Goal: Information Seeking & Learning: Find specific page/section

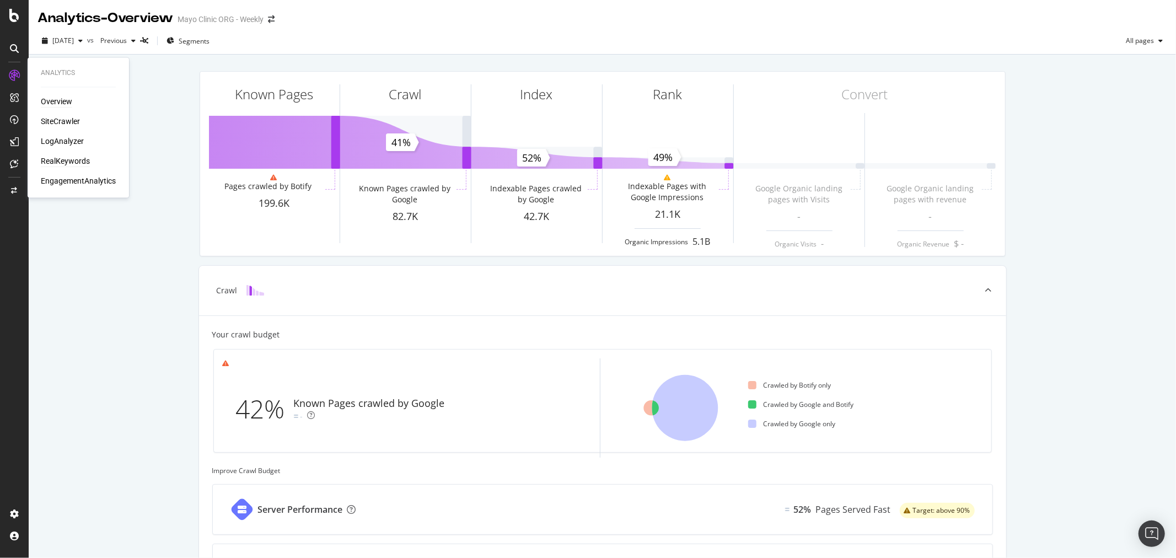
click at [76, 165] on div "RealKeywords" at bounding box center [65, 161] width 49 height 11
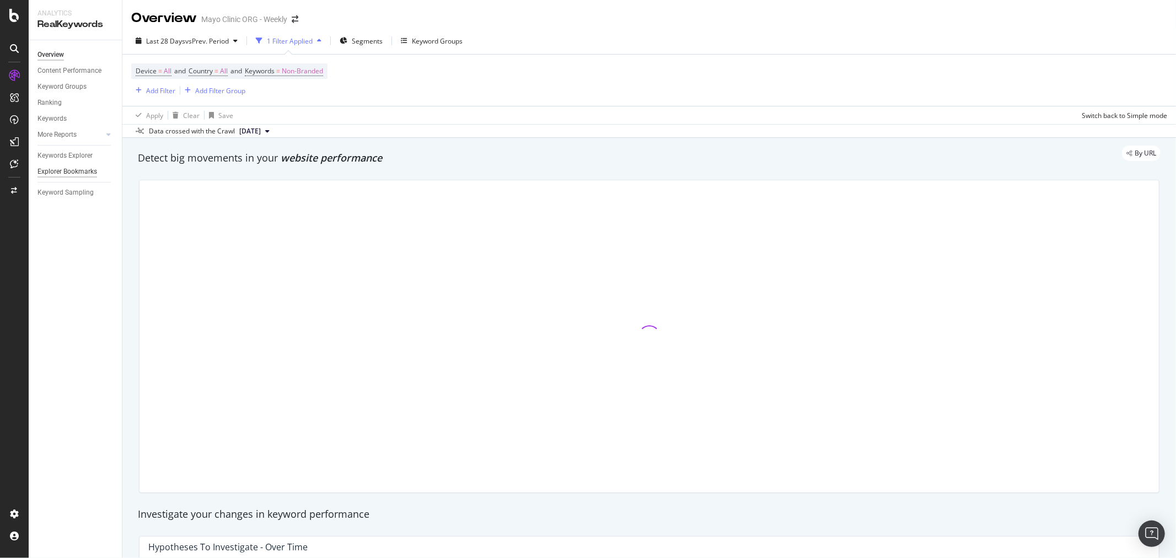
click at [72, 169] on div "Explorer Bookmarks" at bounding box center [68, 172] width 60 height 12
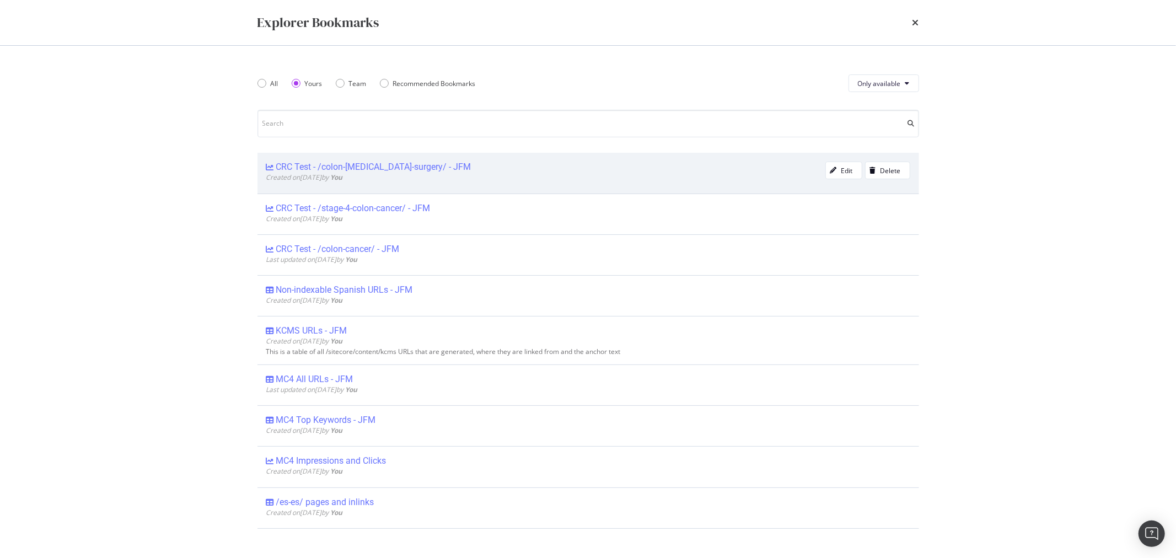
scroll to position [122, 0]
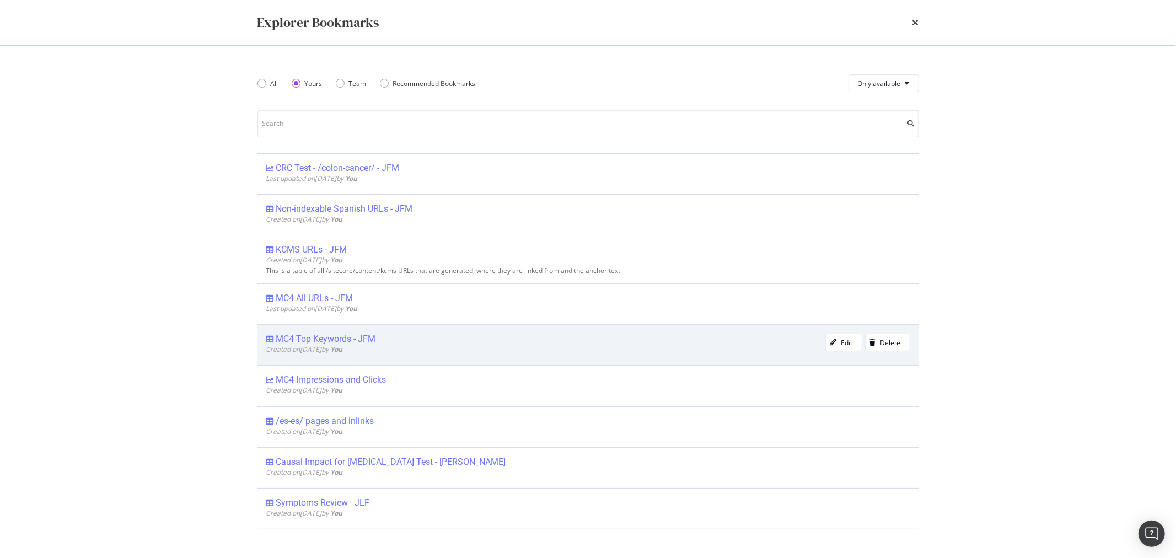
click at [313, 335] on div "MC4 Top Keywords - JFM" at bounding box center [326, 339] width 100 height 11
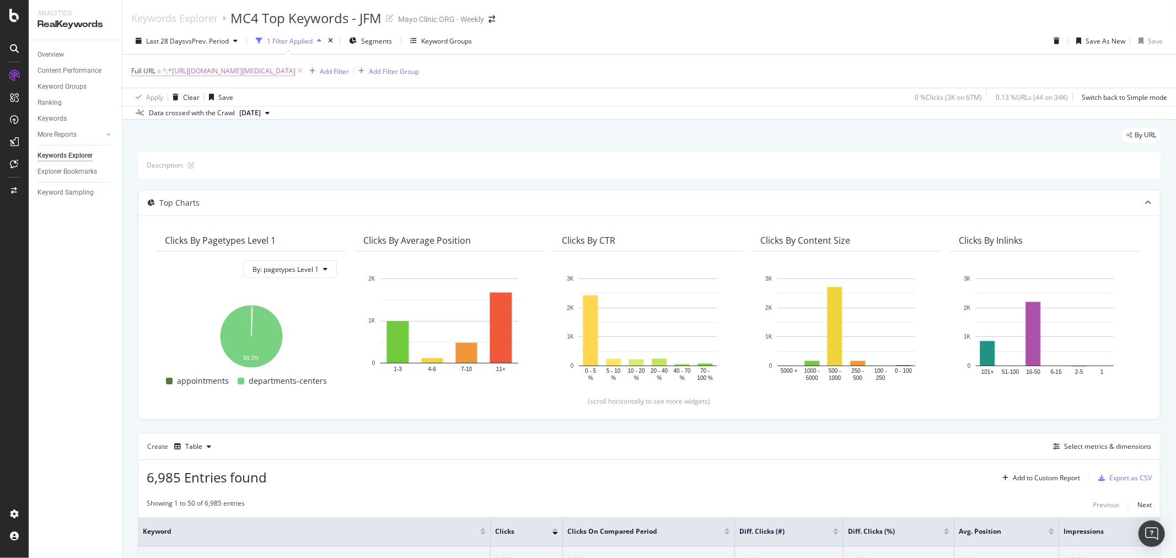
click at [292, 78] on span "^.*[URL][DOMAIN_NAME][MEDICAL_DATA]" at bounding box center [229, 70] width 133 height 15
click at [162, 119] on input "[URL][DOMAIN_NAME][MEDICAL_DATA]" at bounding box center [193, 118] width 104 height 18
paste input "/about-us/strategy-leadership"
type input "[URL][DOMAIN_NAME][MEDICAL_DATA]"
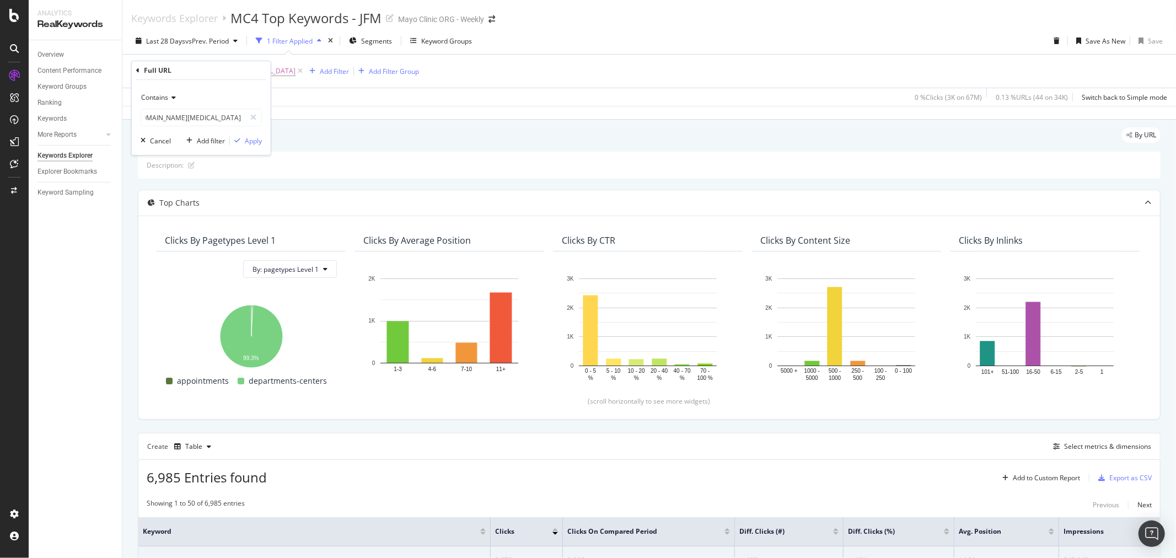
scroll to position [0, 0]
click at [162, 95] on span "Contains" at bounding box center [154, 97] width 27 height 9
click at [174, 122] on div "Equal to" at bounding box center [202, 120] width 118 height 14
click at [251, 148] on div "Equal to [URL][DOMAIN_NAME][MEDICAL_DATA] Cancel Add filter Apply" at bounding box center [201, 117] width 139 height 75
click at [254, 137] on div "Apply" at bounding box center [253, 140] width 17 height 9
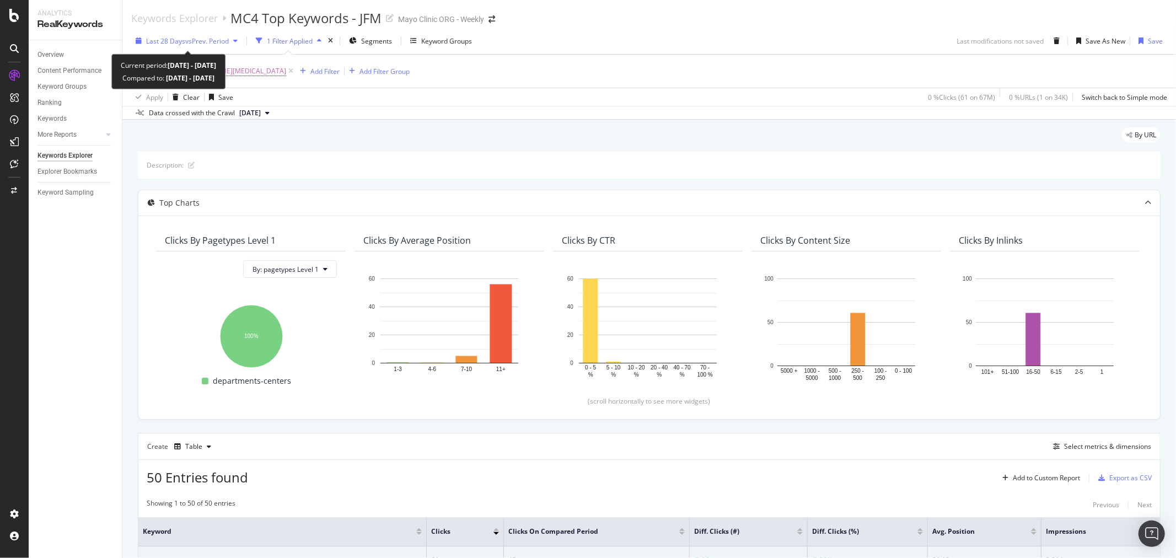
click at [180, 35] on div "Last 28 Days vs Prev. Period" at bounding box center [186, 41] width 111 height 17
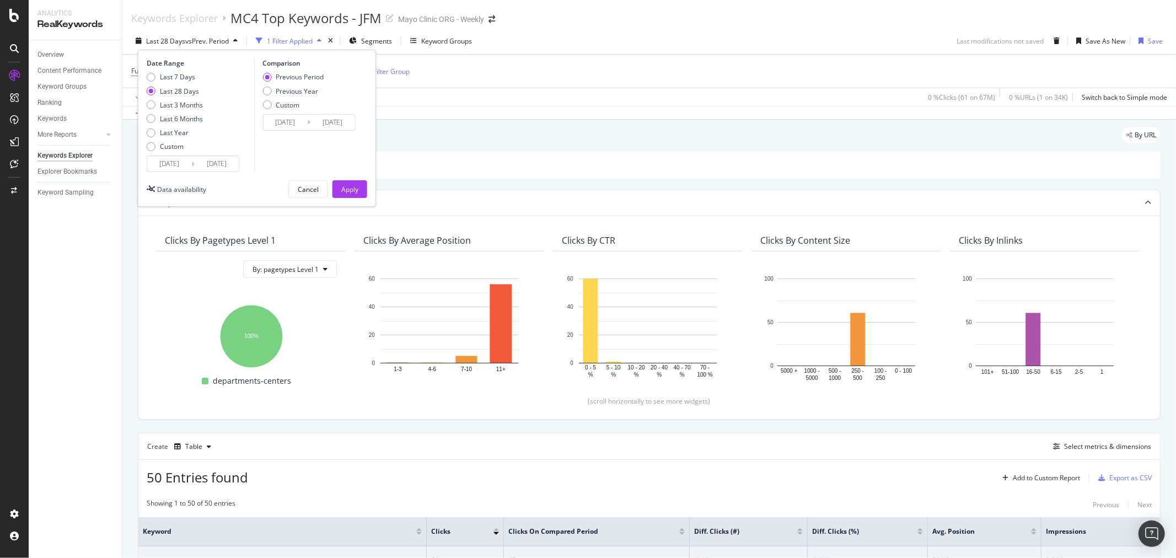
click at [183, 166] on input "[DATE]" at bounding box center [169, 163] width 44 height 15
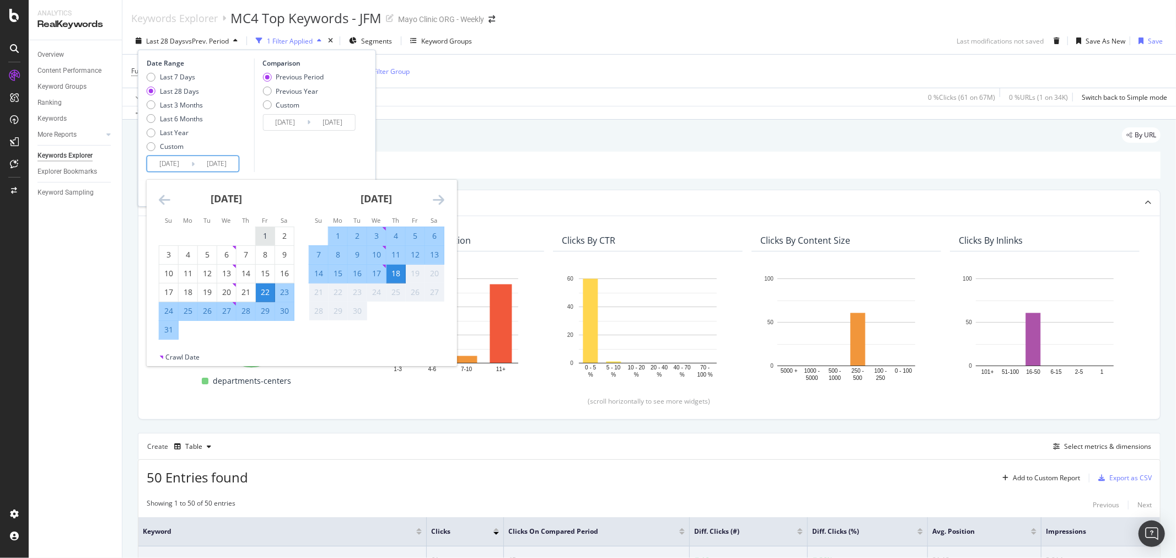
click at [269, 238] on div "1" at bounding box center [265, 236] width 19 height 11
type input "[DATE]"
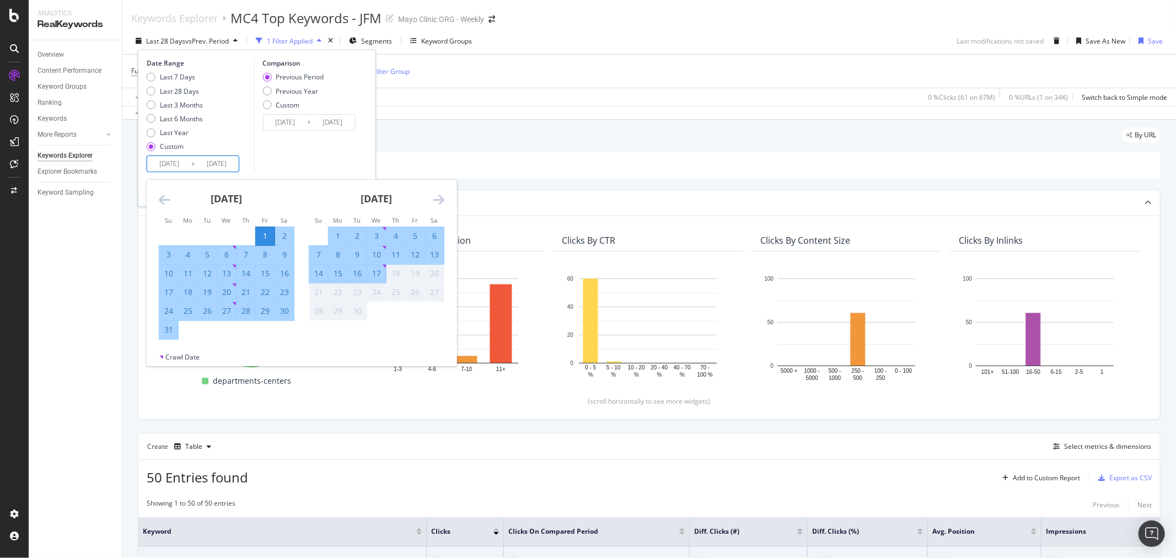
click at [175, 333] on div "31" at bounding box center [168, 329] width 19 height 11
type input "[DATE]"
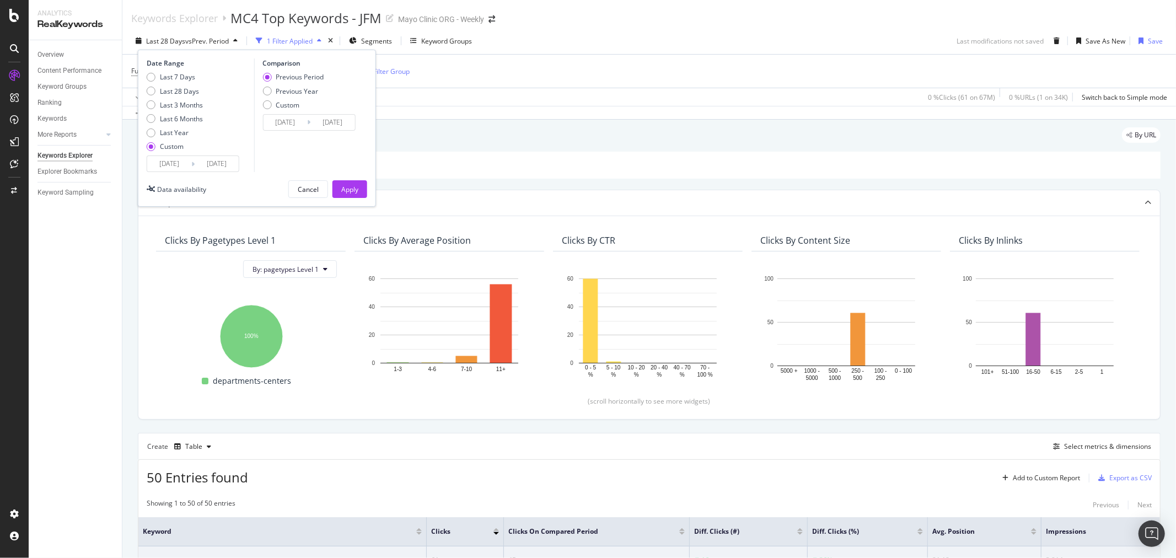
click at [287, 121] on input "[DATE]" at bounding box center [285, 122] width 44 height 15
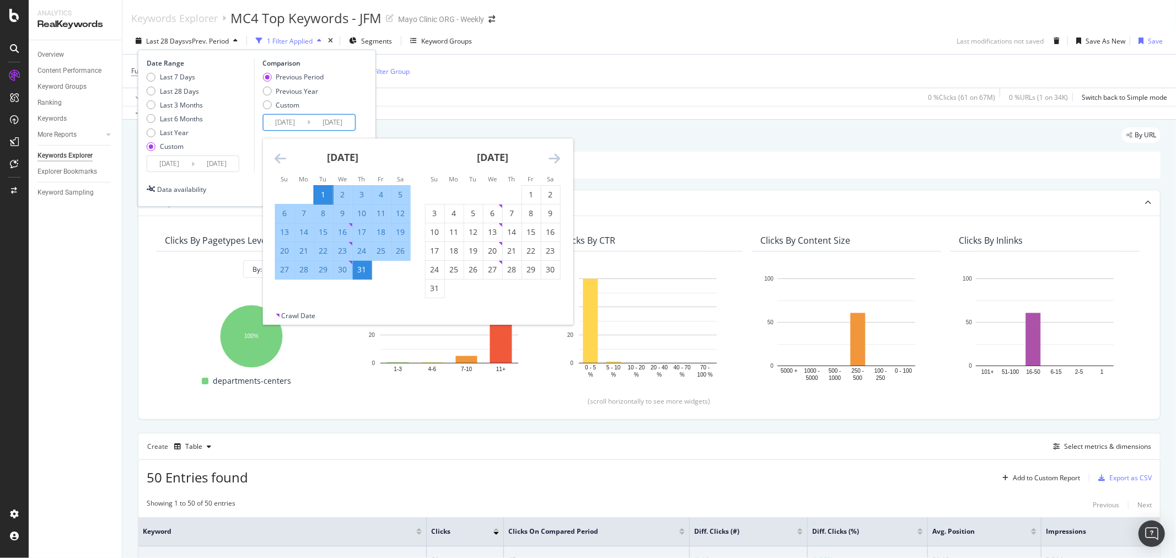
click at [373, 105] on div "Date Range Last 7 Days Last 28 Days Last 3 Months Last 6 Months Last Year Custo…" at bounding box center [257, 128] width 238 height 157
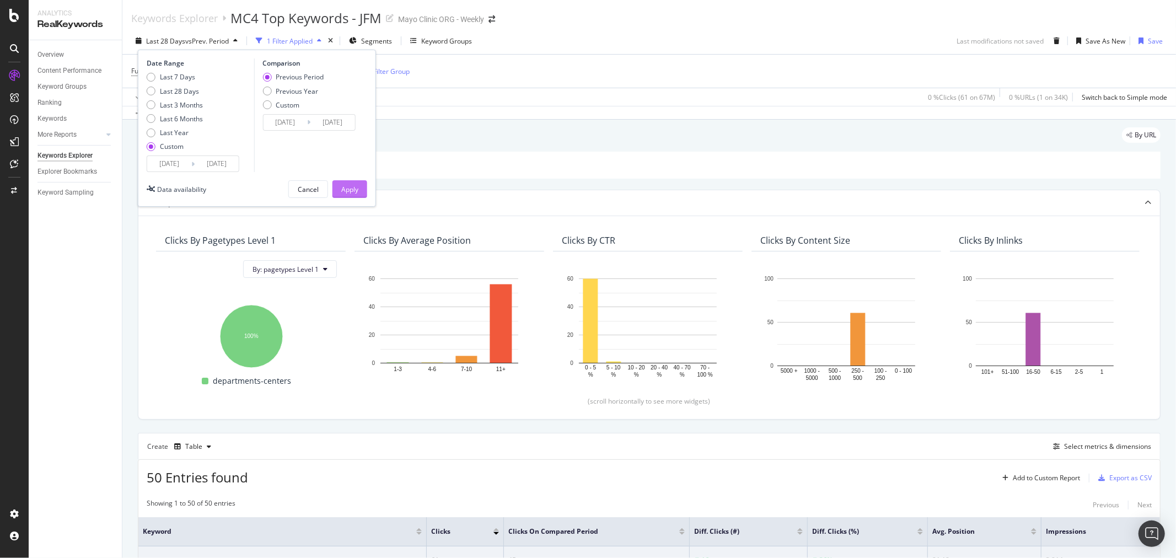
click at [356, 192] on div "Apply" at bounding box center [349, 189] width 17 height 9
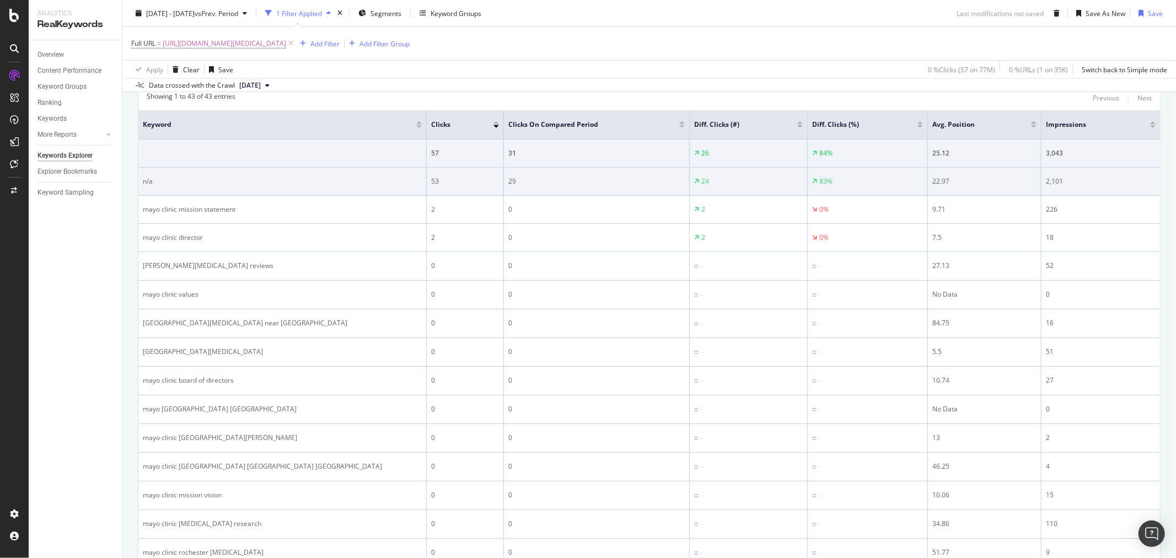
scroll to position [429, 0]
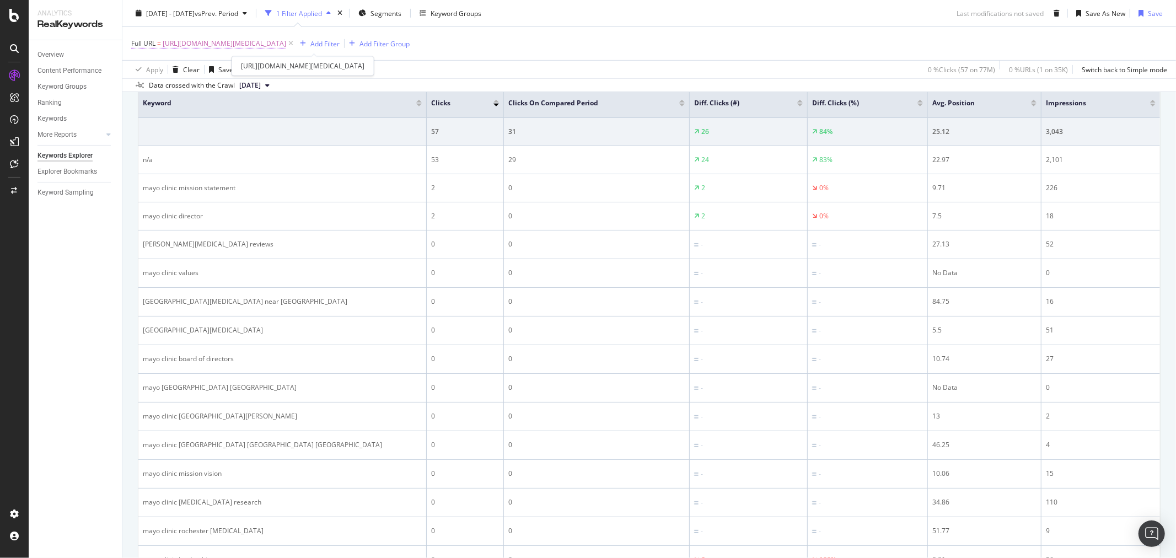
drag, startPoint x: 301, startPoint y: 51, endPoint x: 303, endPoint y: 43, distance: 8.0
click at [286, 51] on span "[URL][DOMAIN_NAME][MEDICAL_DATA]" at bounding box center [225, 43] width 124 height 15
click at [286, 43] on span "[URL][DOMAIN_NAME][MEDICAL_DATA]" at bounding box center [225, 43] width 124 height 15
paste input "[MEDICAL_DATA]-care/about-[MEDICAL_DATA]-clinical-trials/find-[MEDICAL_DATA]-cl…"
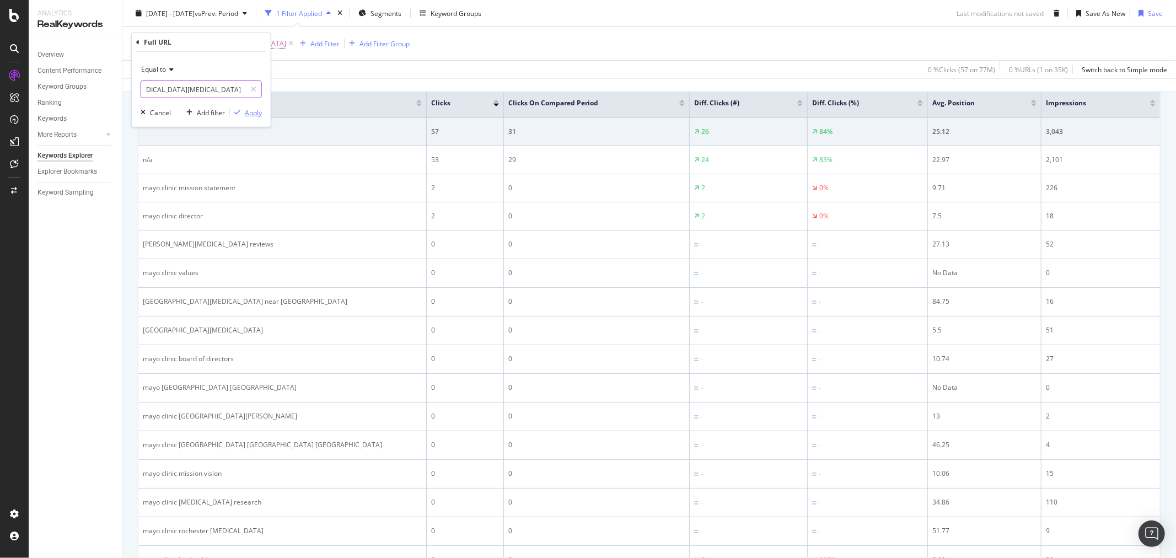
type input "[URL][DOMAIN_NAME][MEDICAL_DATA][MEDICAL_DATA][MEDICAL_DATA]"
click at [244, 111] on div "button" at bounding box center [237, 112] width 15 height 7
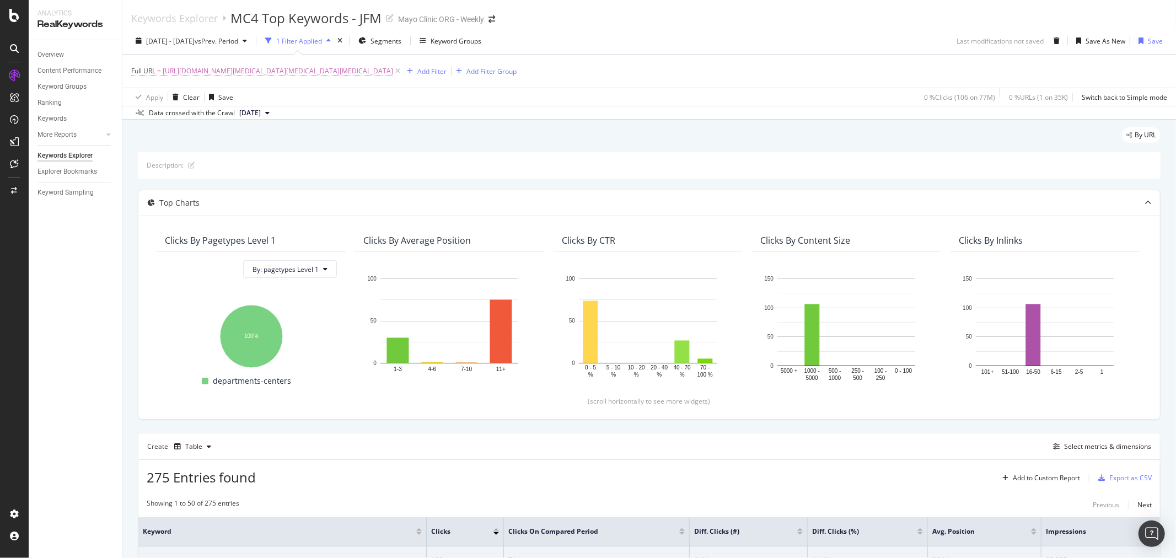
click at [377, 74] on span "[URL][DOMAIN_NAME][MEDICAL_DATA][MEDICAL_DATA][MEDICAL_DATA]" at bounding box center [278, 70] width 231 height 15
click at [193, 120] on input "[URL][DOMAIN_NAME][MEDICAL_DATA][MEDICAL_DATA][MEDICAL_DATA]" at bounding box center [193, 118] width 104 height 18
paste input "about-cancer/tests-treatment"
type input "[URL][DOMAIN_NAME][MEDICAL_DATA]"
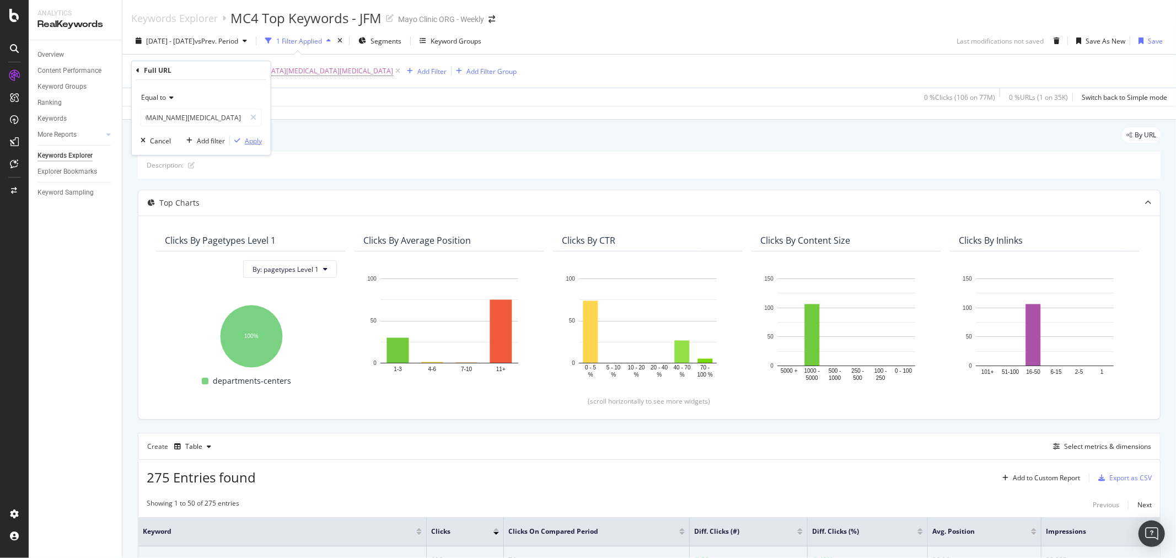
scroll to position [0, 0]
click at [250, 144] on div "Apply" at bounding box center [253, 140] width 17 height 9
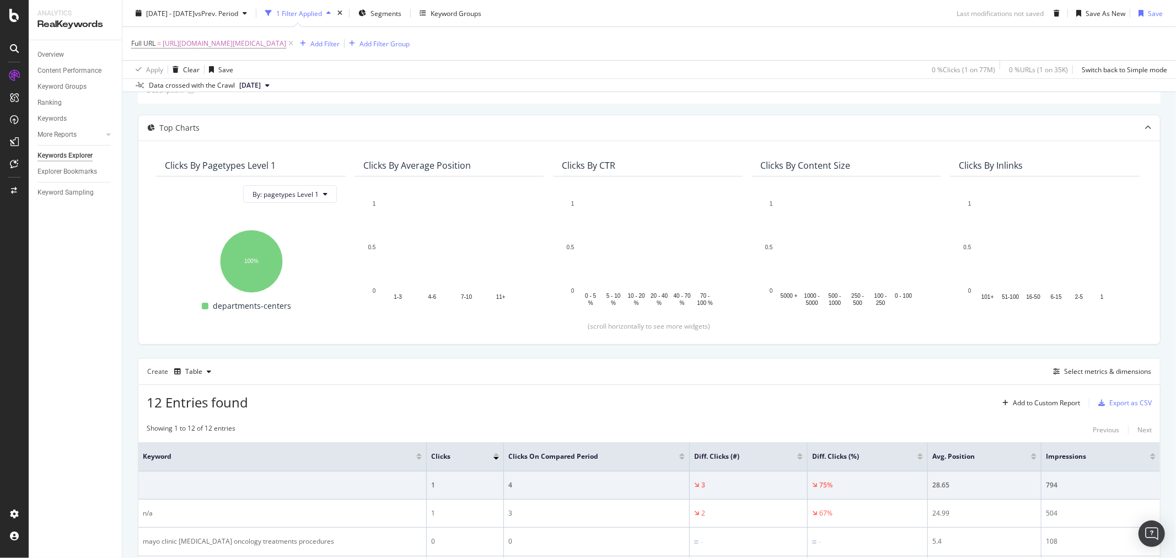
scroll to position [61, 0]
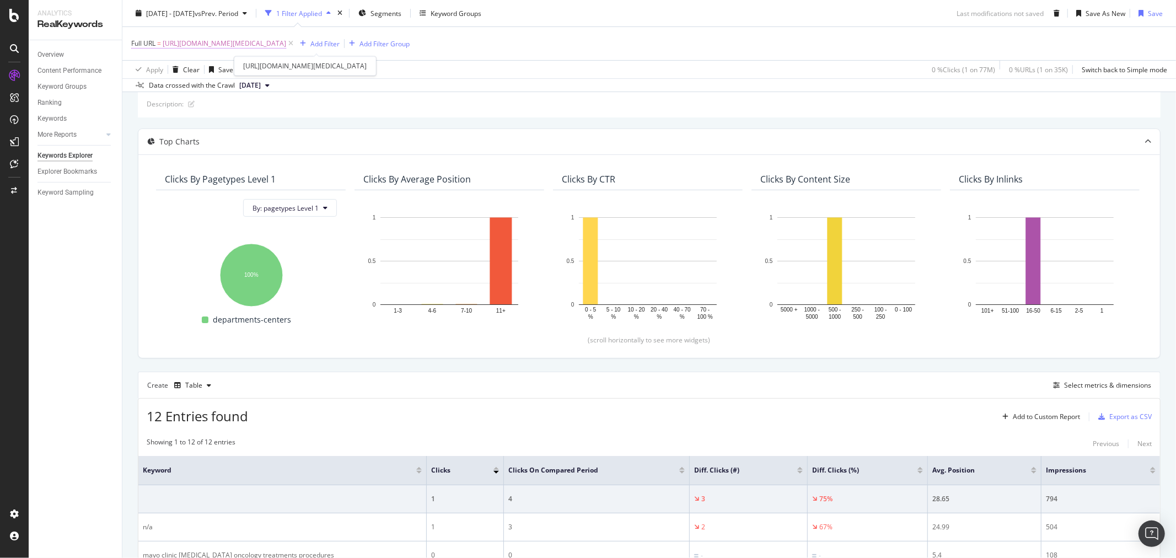
click at [243, 45] on span "[URL][DOMAIN_NAME][MEDICAL_DATA]" at bounding box center [225, 43] width 124 height 15
click at [169, 87] on input "[URL][DOMAIN_NAME][MEDICAL_DATA]" at bounding box center [193, 90] width 104 height 18
paste input "[MEDICAL_DATA]-care/[US_STATE]"
type input "[URL][DOMAIN_NAME][MEDICAL_DATA][US_STATE]"
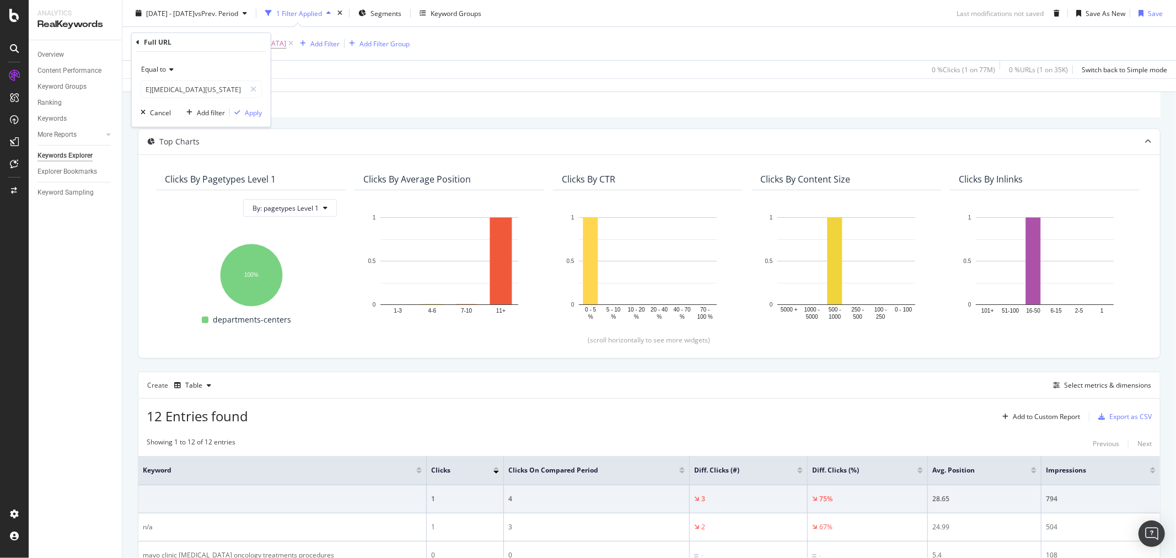
scroll to position [0, 0]
click at [249, 105] on div "Equal to [URL][DOMAIN_NAME][MEDICAL_DATA][US_STATE] Cancel Add filter Apply" at bounding box center [201, 89] width 139 height 75
click at [253, 113] on div "Apply" at bounding box center [253, 112] width 17 height 9
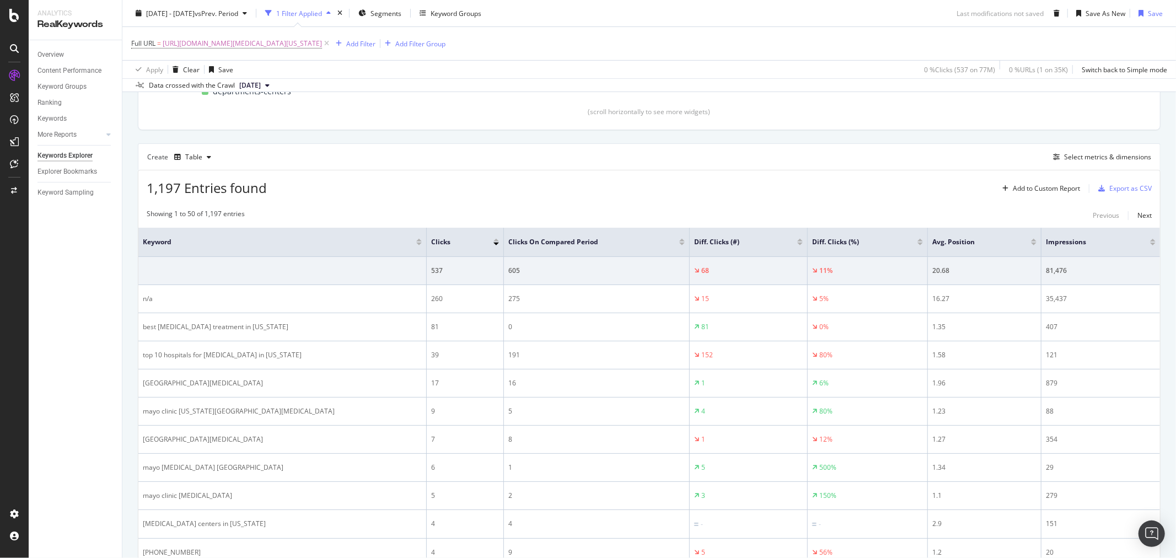
scroll to position [290, 0]
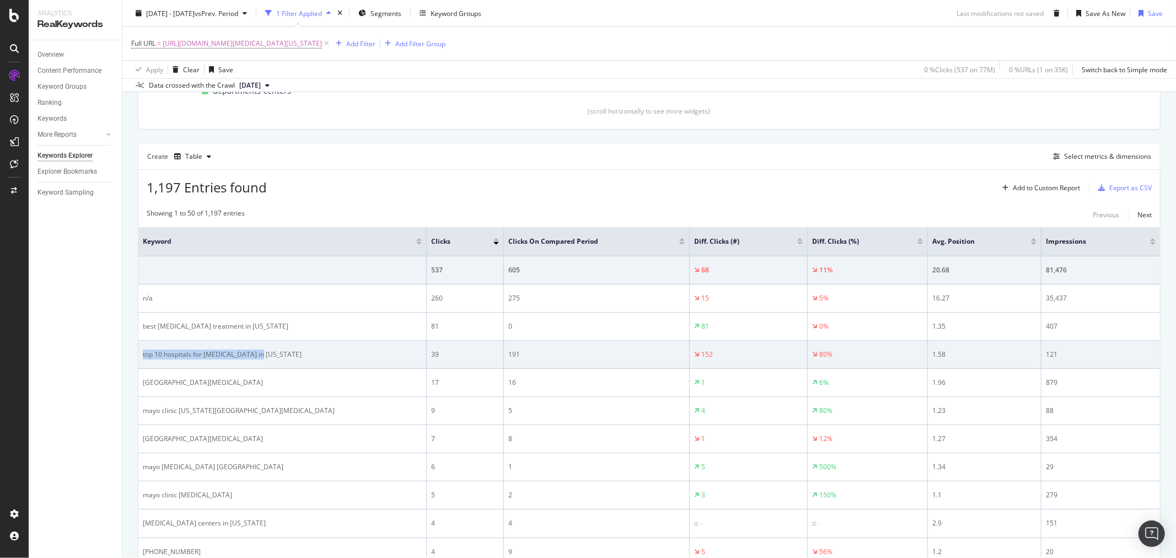
drag, startPoint x: 291, startPoint y: 358, endPoint x: 141, endPoint y: 356, distance: 150.0
click at [141, 356] on td "top 10 hospitals for [MEDICAL_DATA] in [US_STATE]" at bounding box center [282, 355] width 288 height 28
copy div "top 10 hospitals for [MEDICAL_DATA] in [US_STATE]"
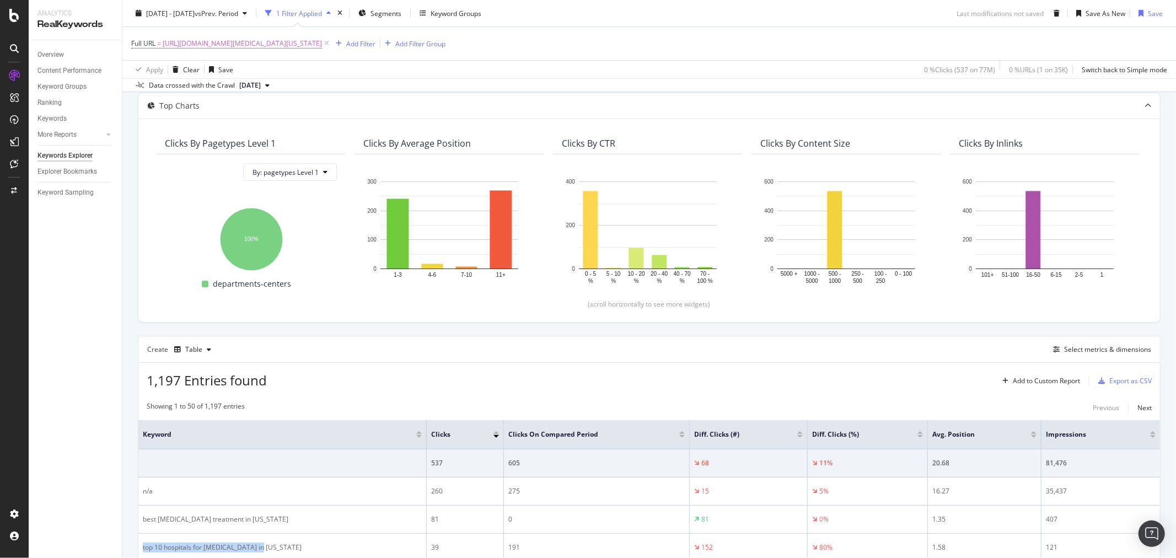
scroll to position [0, 0]
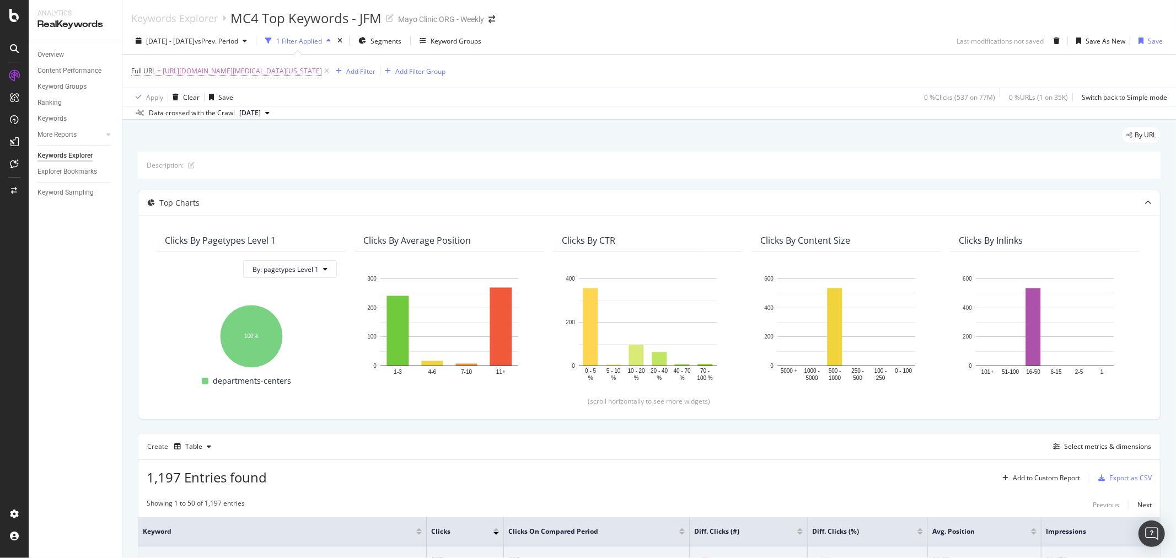
click at [216, 29] on div "[DATE] - [DATE] vs Prev. Period 1 Filter Applied Segments Keyword Groups Last m…" at bounding box center [649, 74] width 1054 height 92
click at [195, 42] on span "[DATE] - [DATE]" at bounding box center [170, 40] width 49 height 9
click at [418, 147] on div "By URL" at bounding box center [649, 139] width 1023 height 24
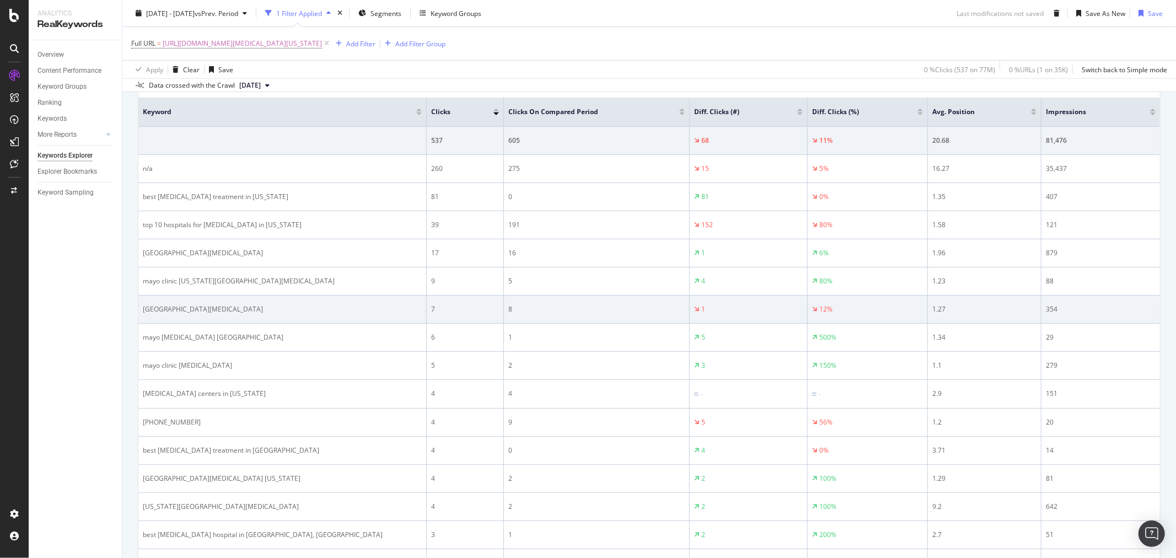
scroll to position [429, 0]
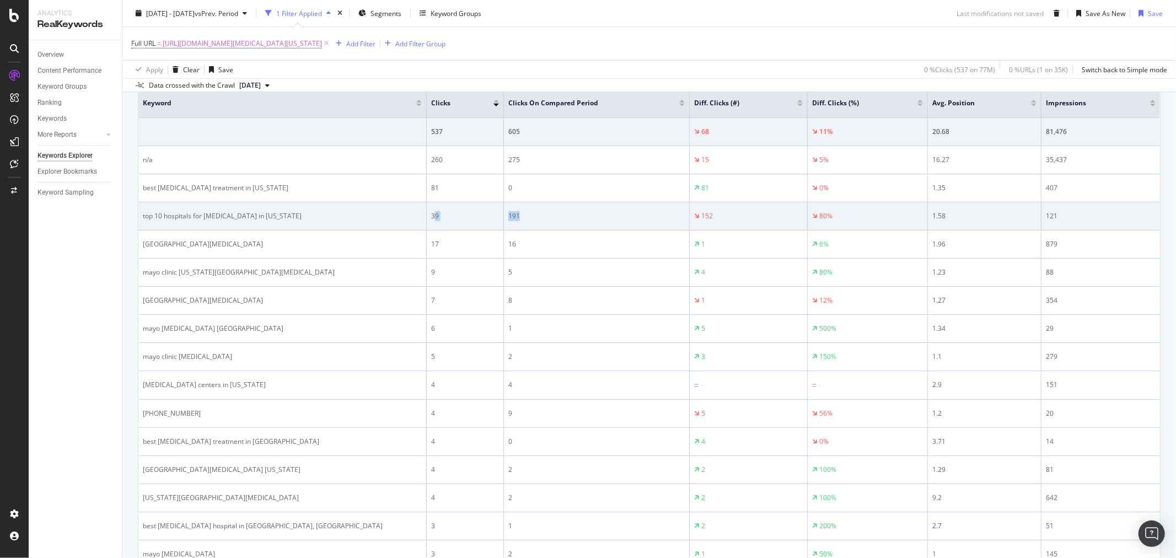
drag, startPoint x: 550, startPoint y: 225, endPoint x: 458, endPoint y: 216, distance: 92.5
click at [432, 219] on tr "top 10 hospitals for [MEDICAL_DATA] in [US_STATE] 39 191 152 80% 1.58 121" at bounding box center [649, 216] width 1022 height 28
click at [533, 226] on td "191" at bounding box center [597, 216] width 186 height 28
drag, startPoint x: 533, startPoint y: 224, endPoint x: 445, endPoint y: 224, distance: 88.8
click at [445, 224] on tr "top 10 hospitals for [MEDICAL_DATA] in [US_STATE] 39 191 152 80% 1.58 121" at bounding box center [649, 216] width 1022 height 28
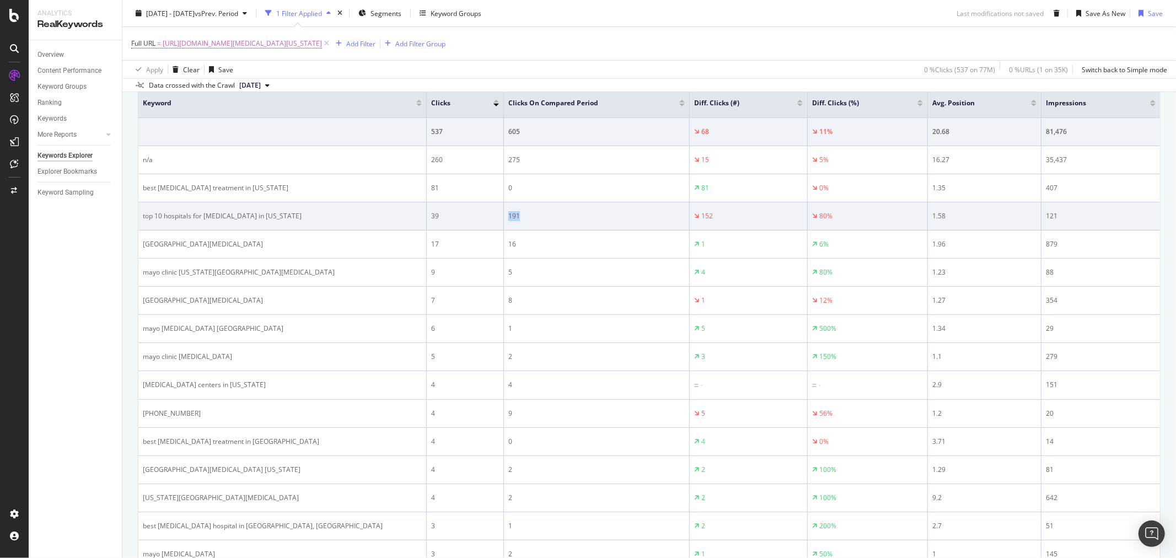
click at [445, 224] on td "39" at bounding box center [465, 216] width 77 height 28
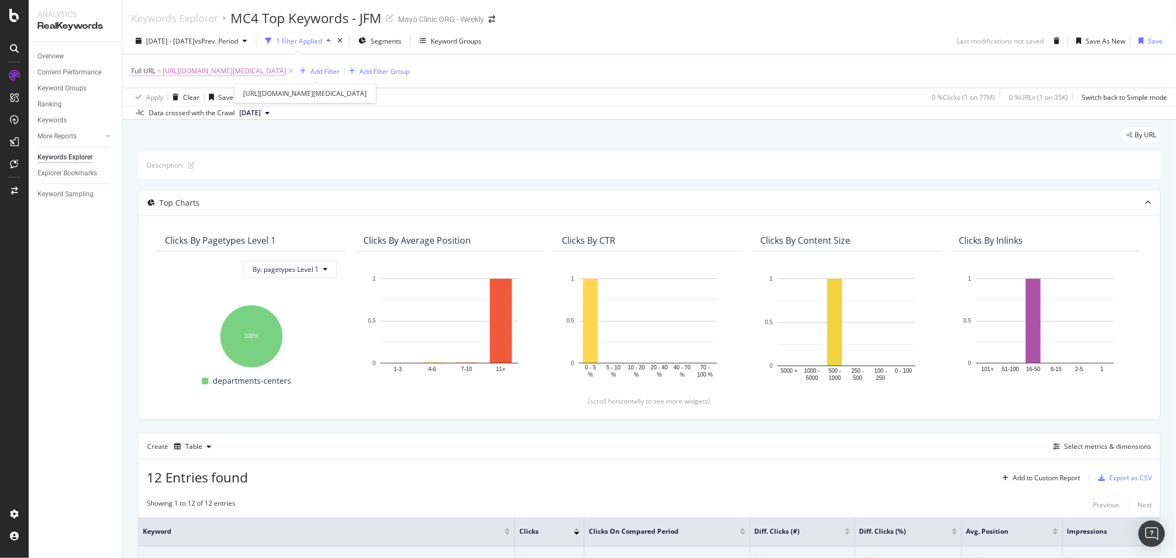
click at [286, 67] on span "[URL][DOMAIN_NAME][MEDICAL_DATA]" at bounding box center [225, 70] width 124 height 15
click at [172, 98] on icon at bounding box center [170, 97] width 8 height 7
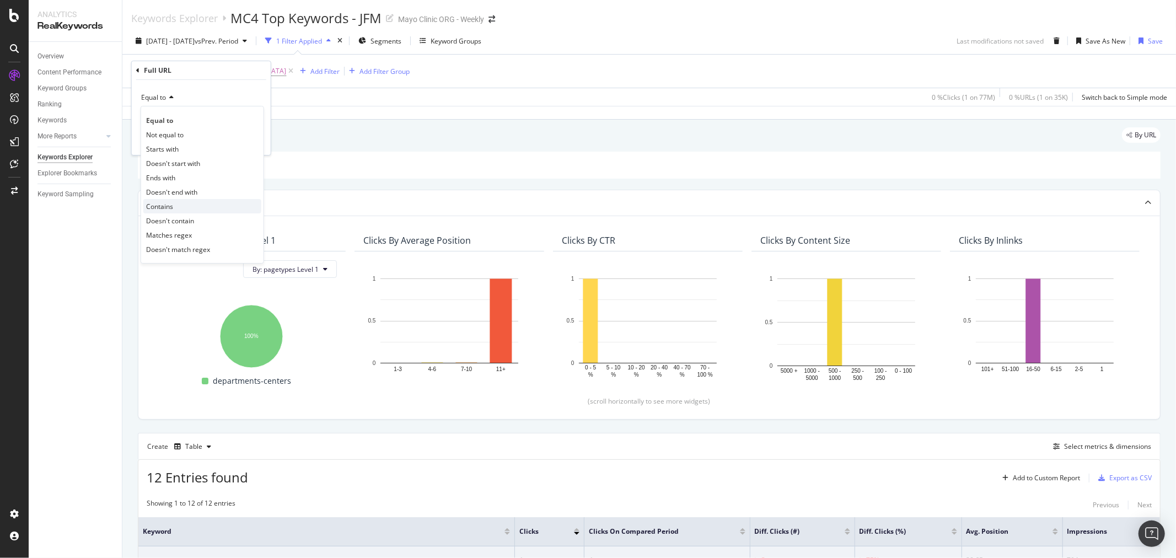
click at [175, 207] on div "Contains" at bounding box center [202, 206] width 118 height 14
click at [190, 115] on input "[URL][DOMAIN_NAME][MEDICAL_DATA]" at bounding box center [193, 118] width 104 height 18
paste input "iseases-conditions/index?letter=B"
drag, startPoint x: 233, startPoint y: 118, endPoint x: 277, endPoint y: 118, distance: 44.1
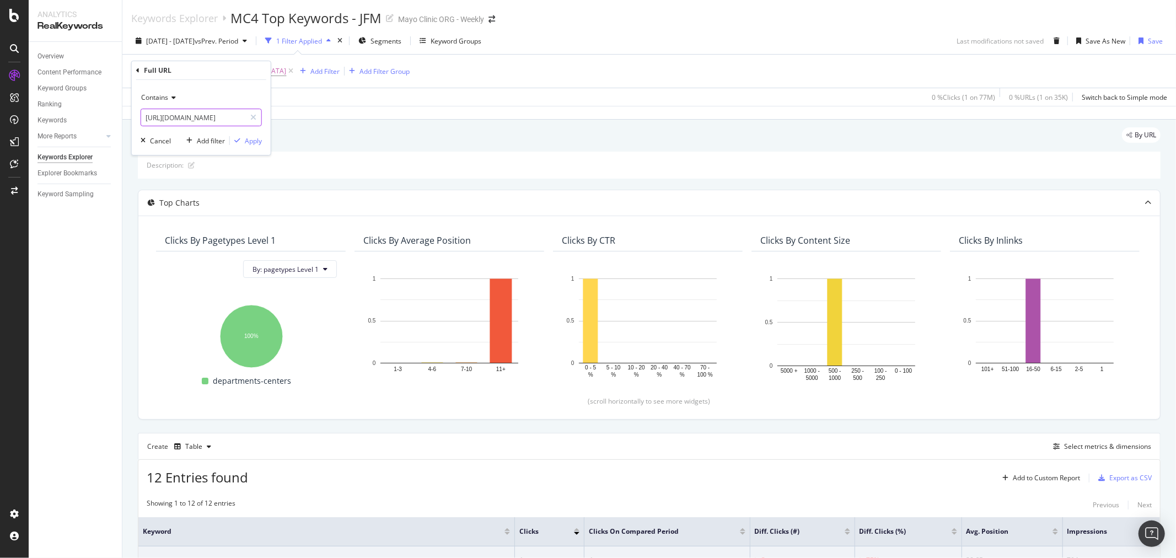
click at [277, 118] on body "Analytics RealKeywords Overview Content Performance Keyword Groups Ranking Keyw…" at bounding box center [588, 279] width 1176 height 558
type input "https://www.mayoclinic.org/diseases-conditions/index?letter"
click at [243, 139] on div "button" at bounding box center [237, 140] width 15 height 7
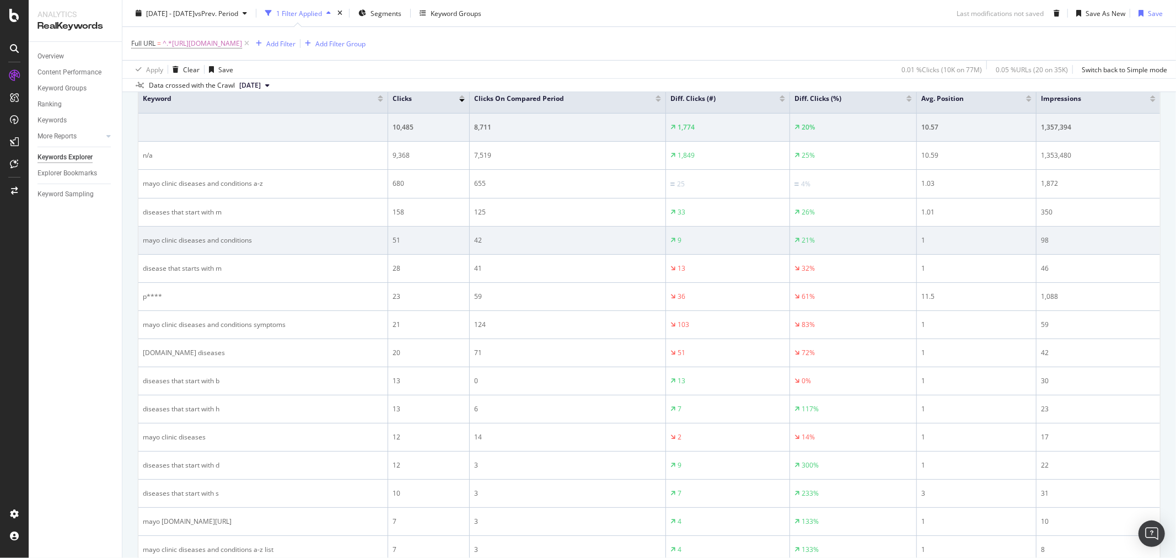
scroll to position [413, 0]
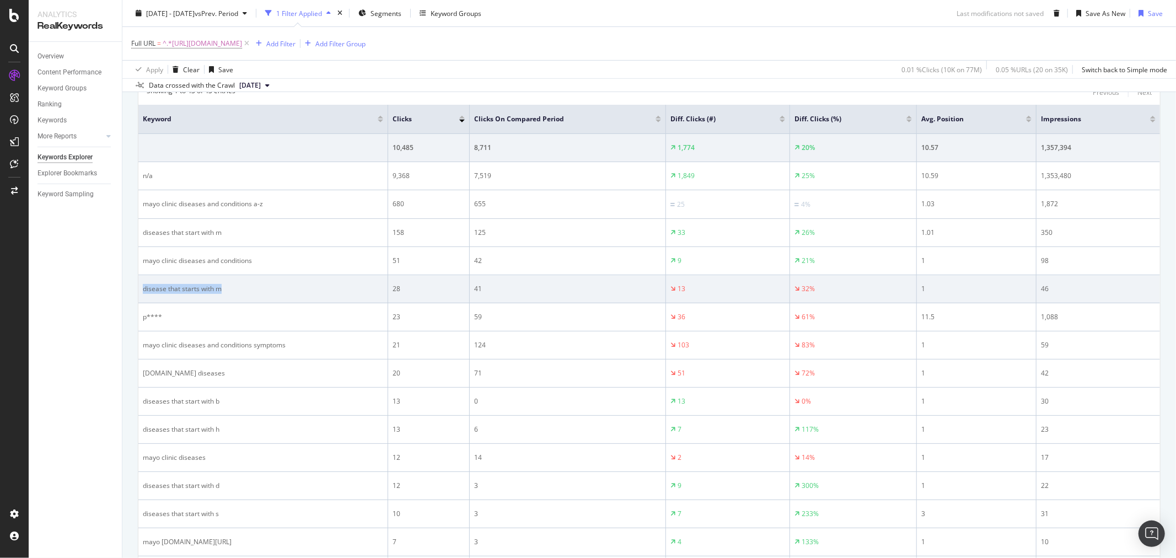
drag, startPoint x: 227, startPoint y: 296, endPoint x: 140, endPoint y: 297, distance: 86.6
click at [140, 297] on td "disease that starts with m" at bounding box center [263, 289] width 250 height 28
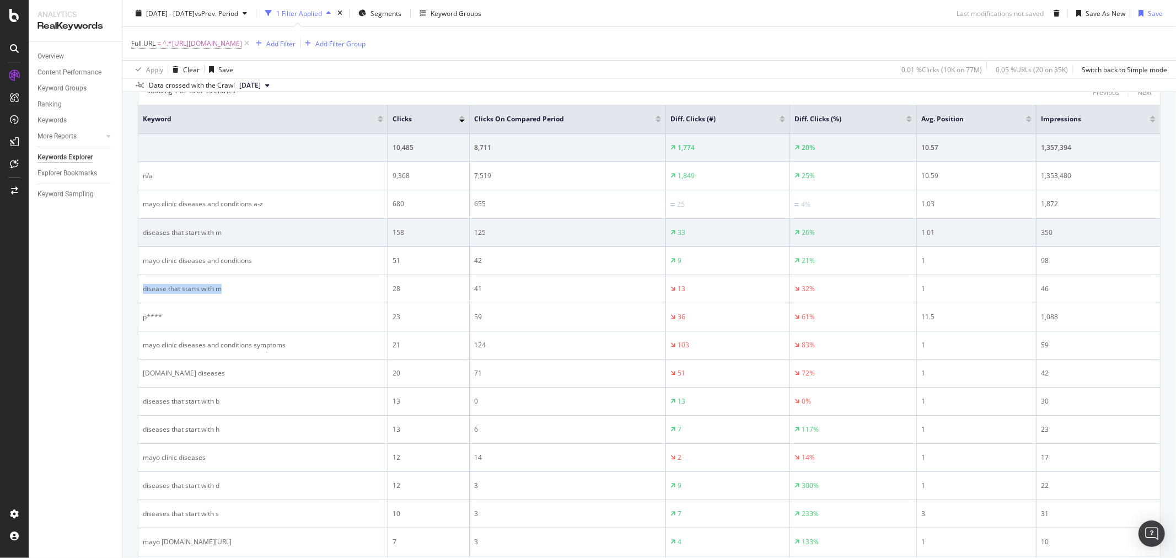
copy div "disease that starts with m"
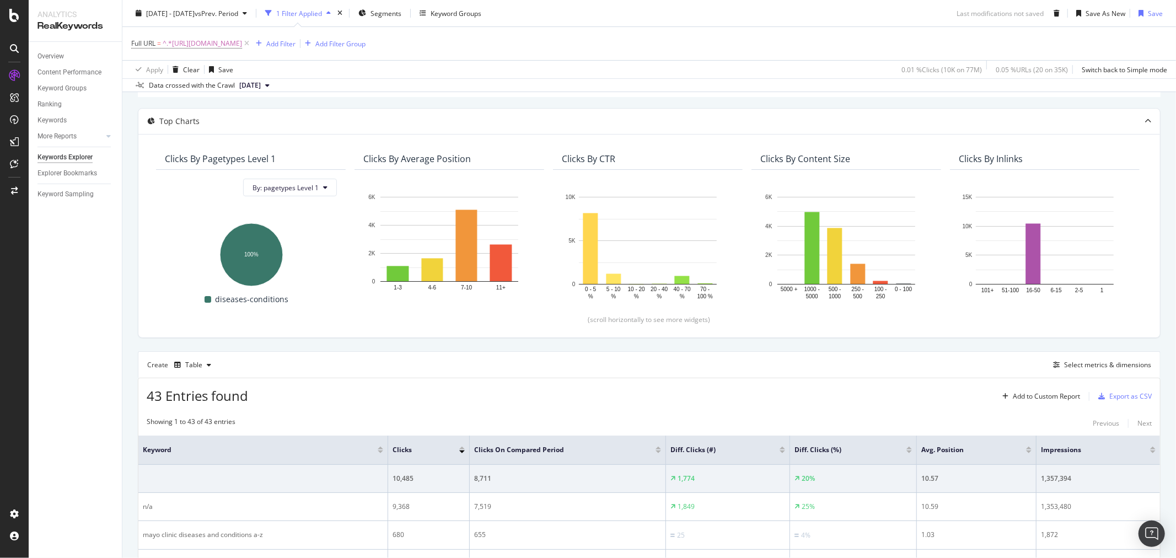
scroll to position [0, 0]
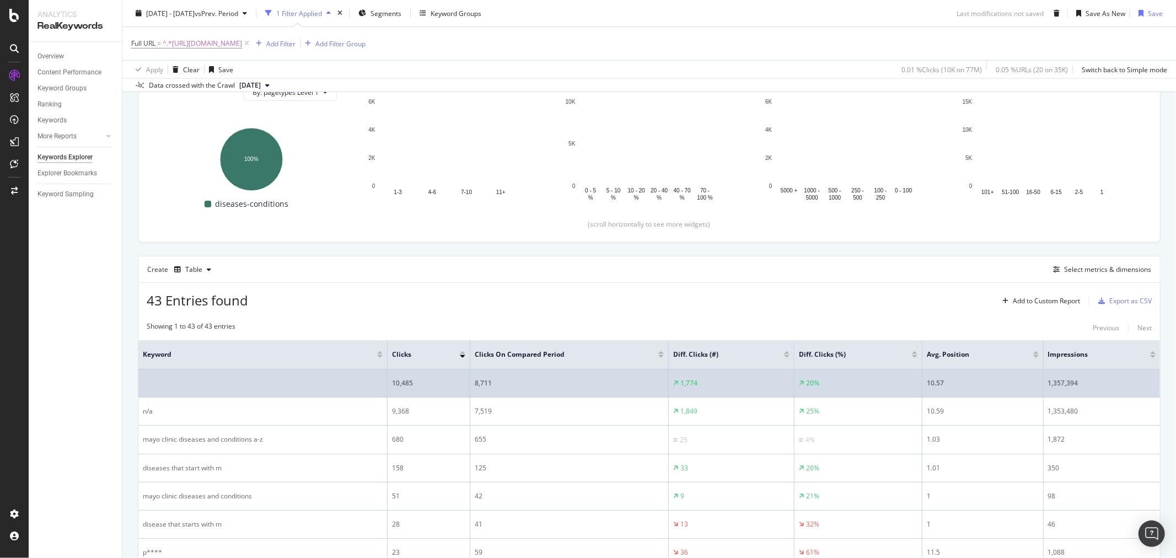
scroll to position [245, 0]
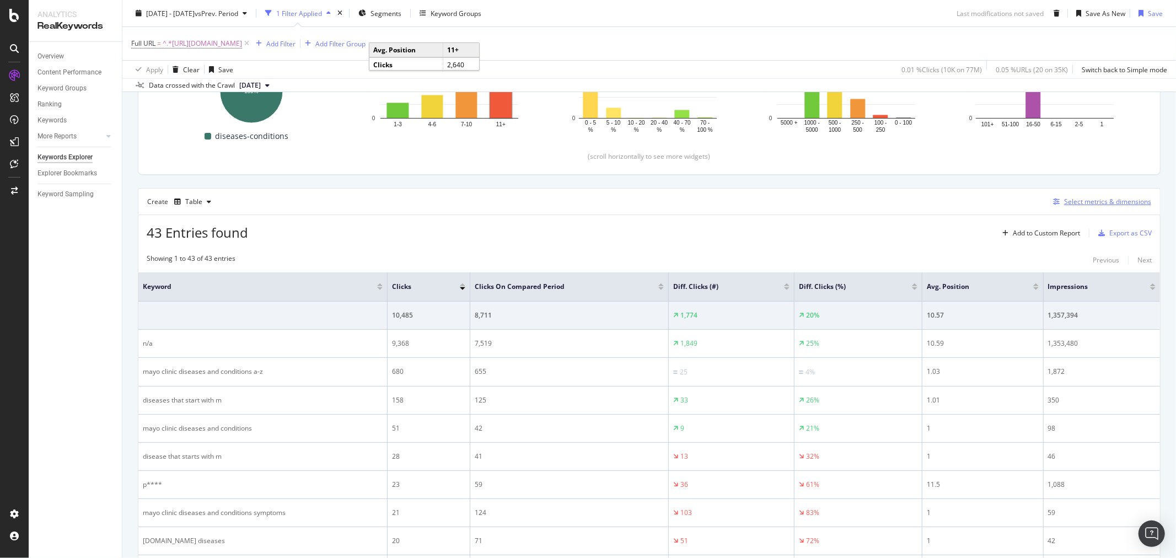
click at [1089, 200] on div "Select metrics & dimensions" at bounding box center [1107, 201] width 87 height 9
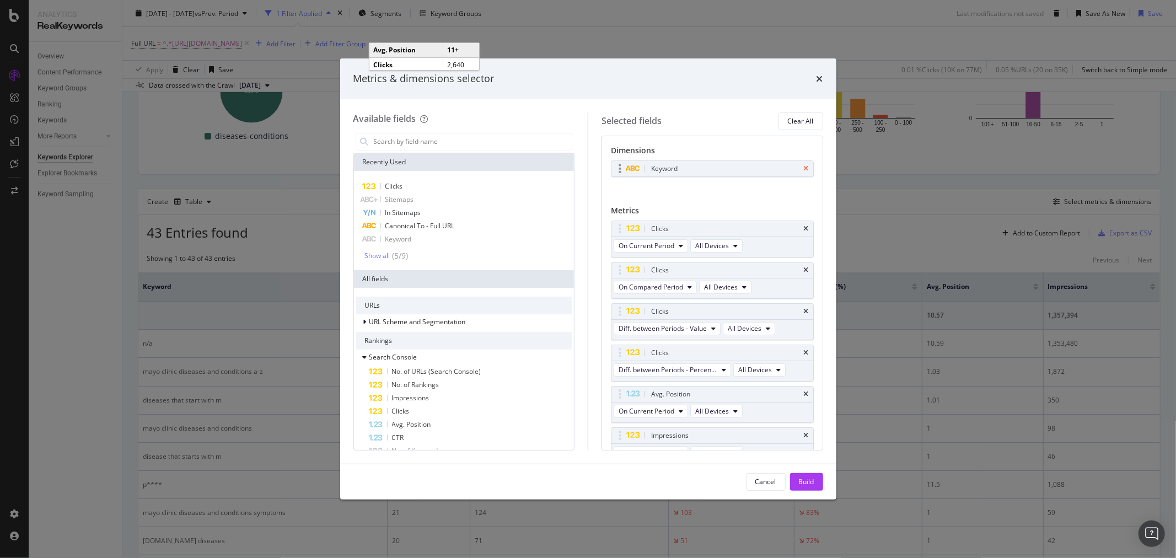
click at [804, 171] on icon "times" at bounding box center [806, 168] width 5 height 7
click at [452, 373] on span "No. of URLs (Search Console)" at bounding box center [436, 371] width 89 height 9
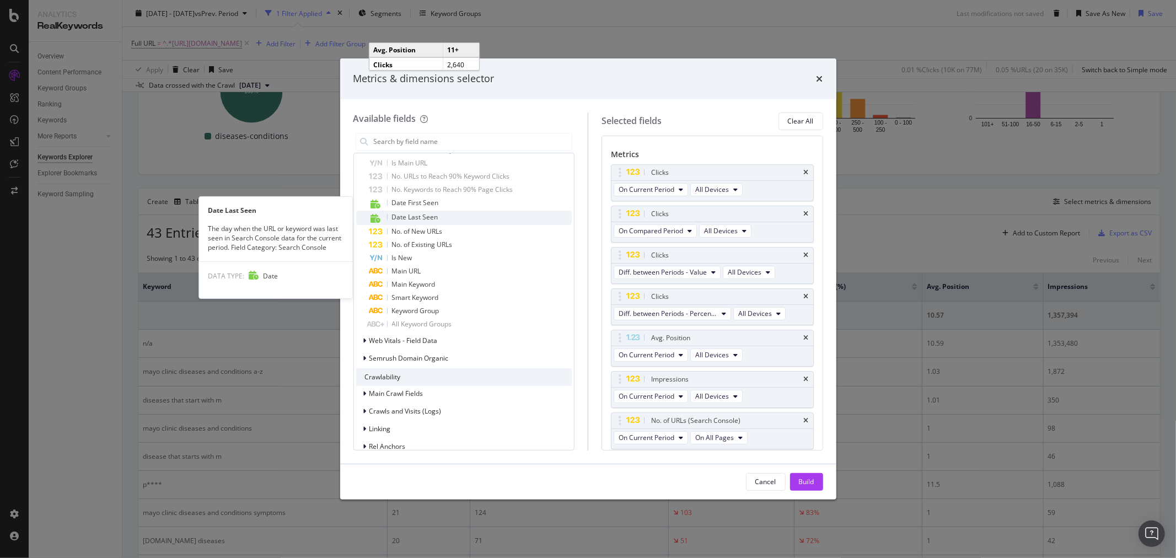
scroll to position [796, 0]
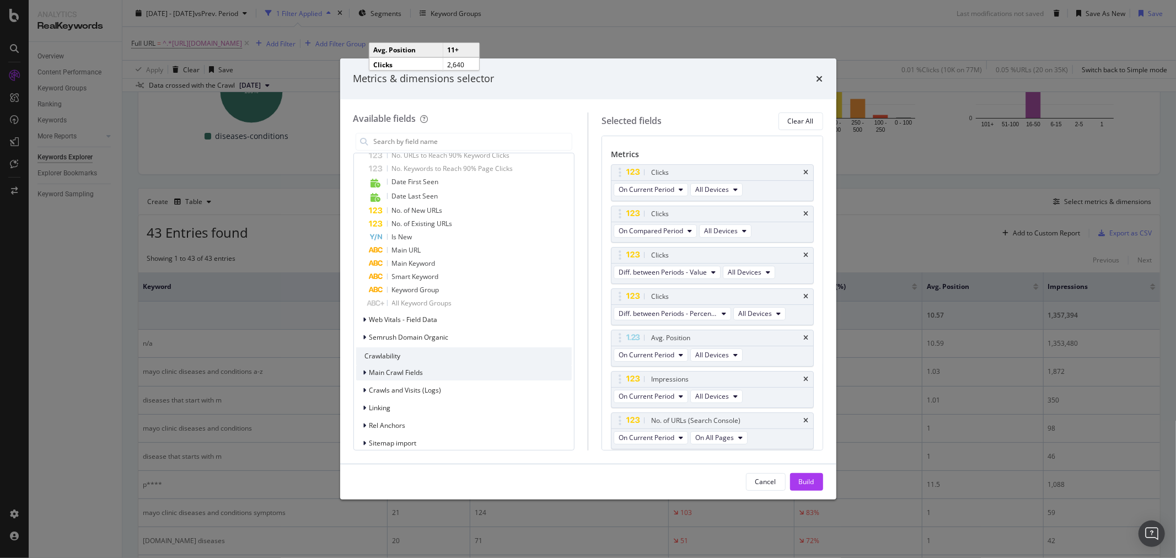
click at [446, 365] on div "Main Crawl Fields" at bounding box center [464, 372] width 216 height 15
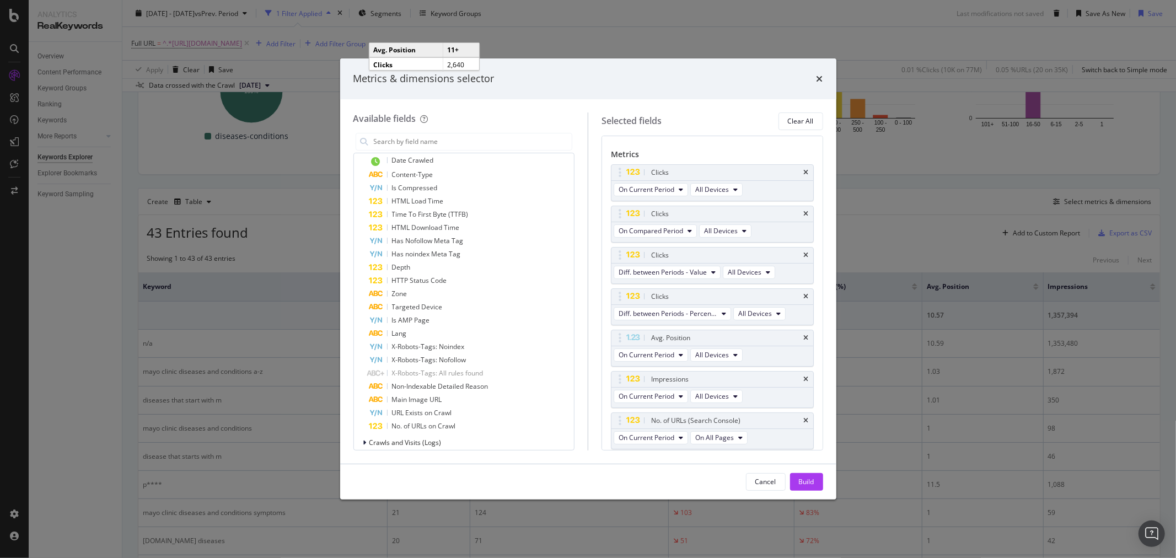
scroll to position [980, 0]
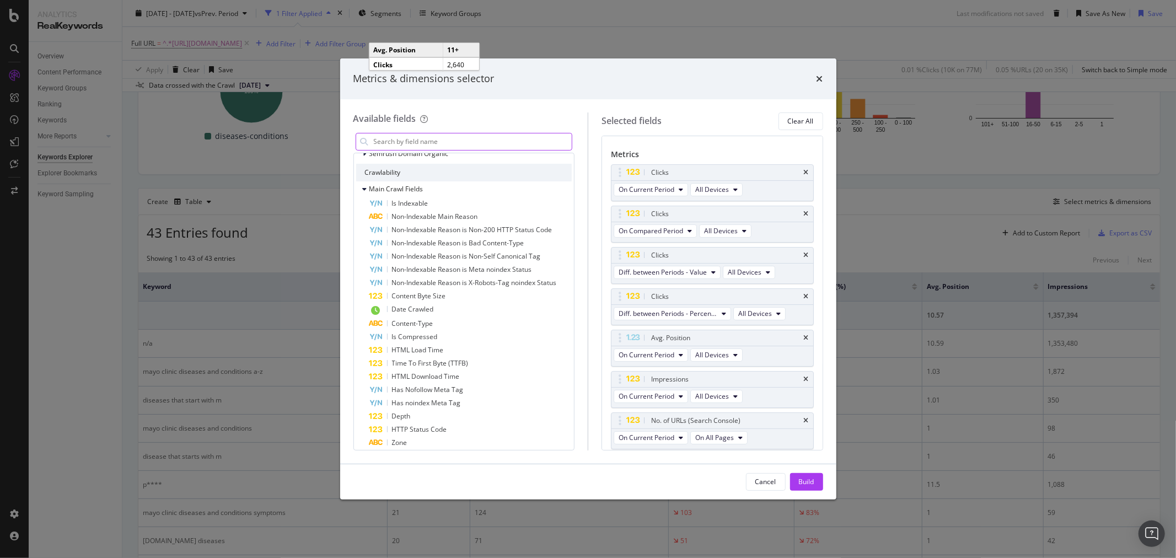
click at [411, 135] on input "modal" at bounding box center [473, 141] width 200 height 17
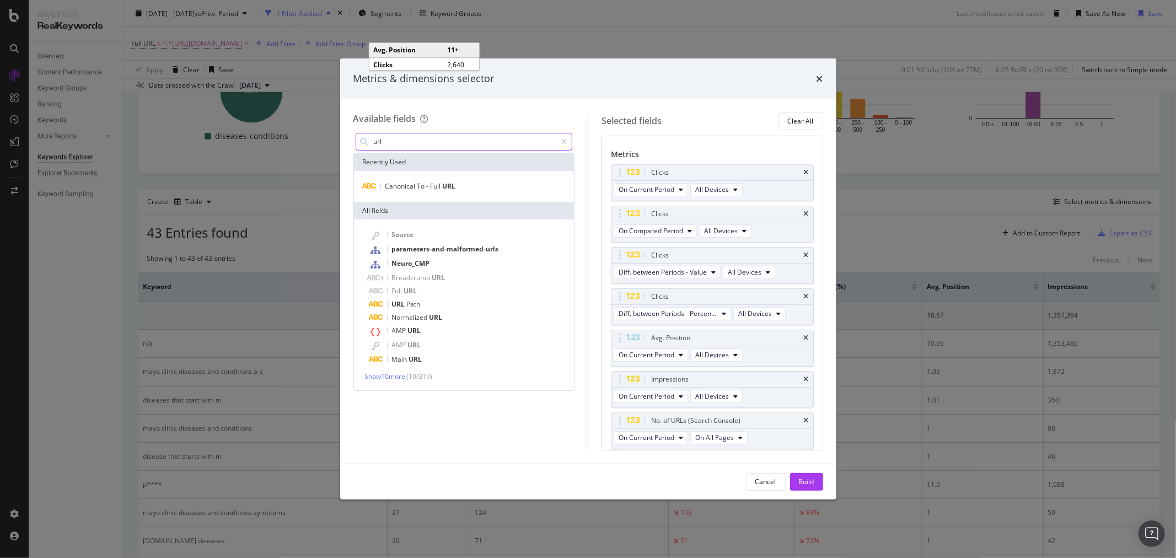
scroll to position [0, 0]
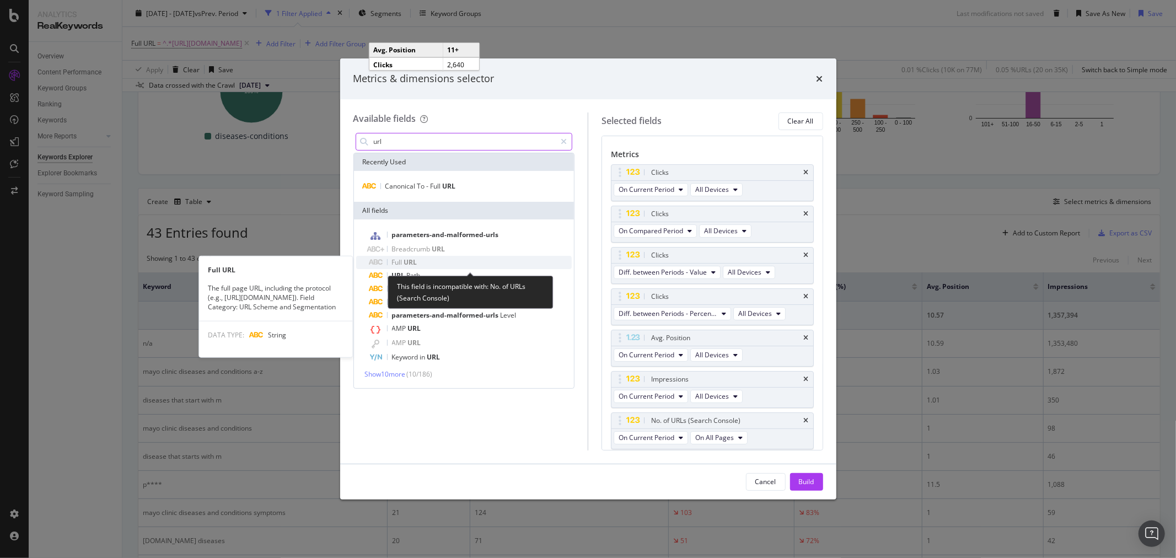
type input "url"
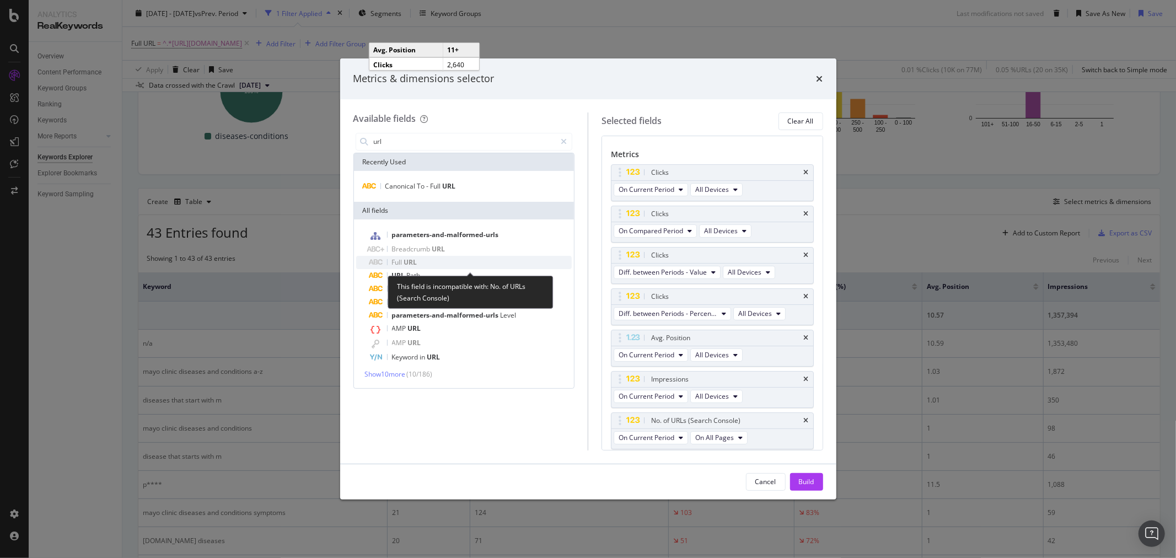
click at [482, 260] on div "Full URL" at bounding box center [471, 262] width 203 height 13
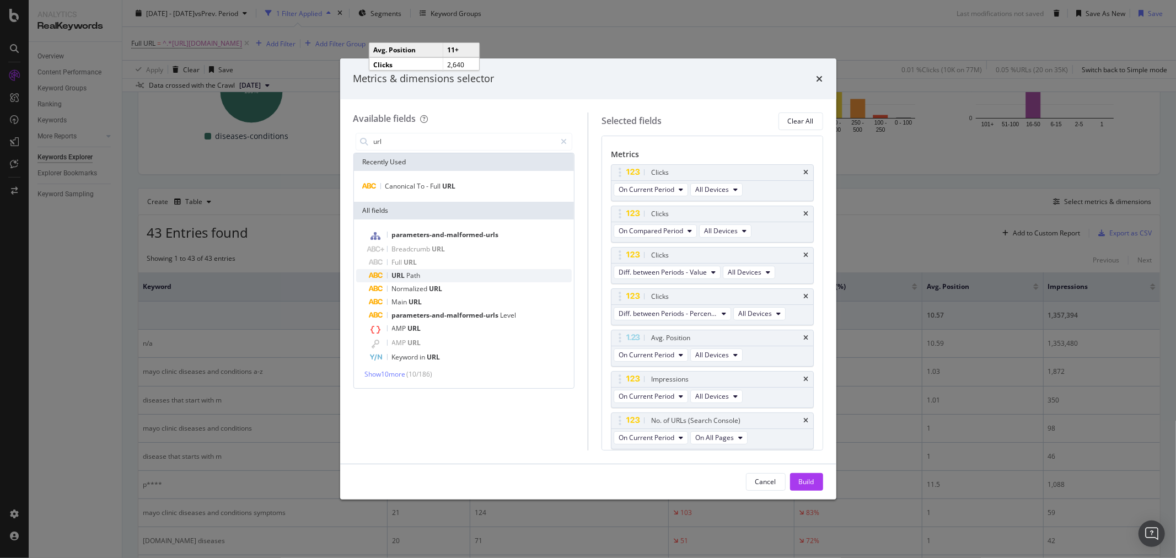
click at [448, 273] on div "URL Path" at bounding box center [471, 275] width 203 height 13
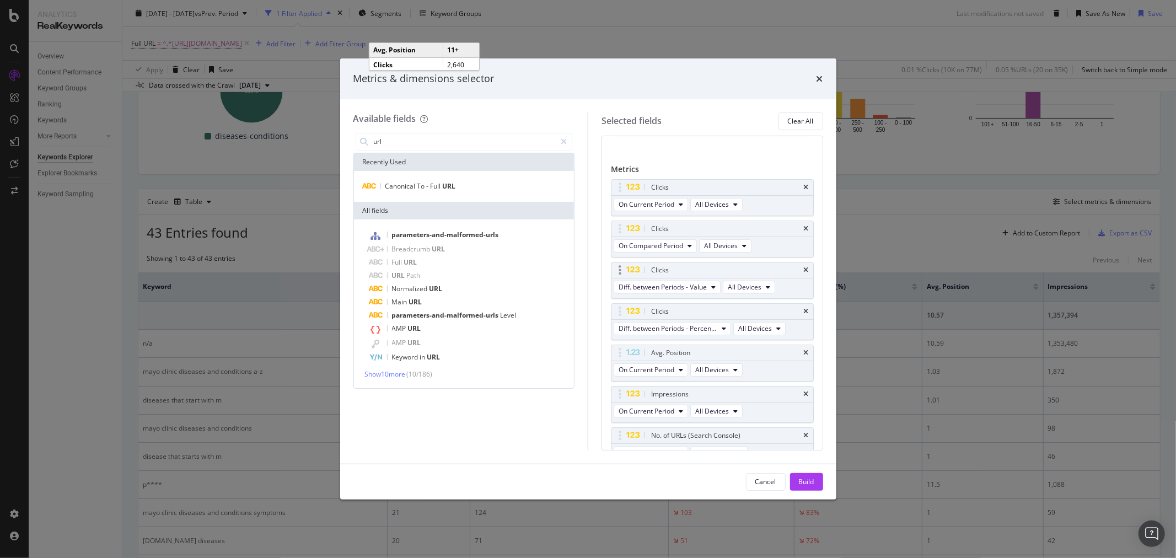
scroll to position [61, 0]
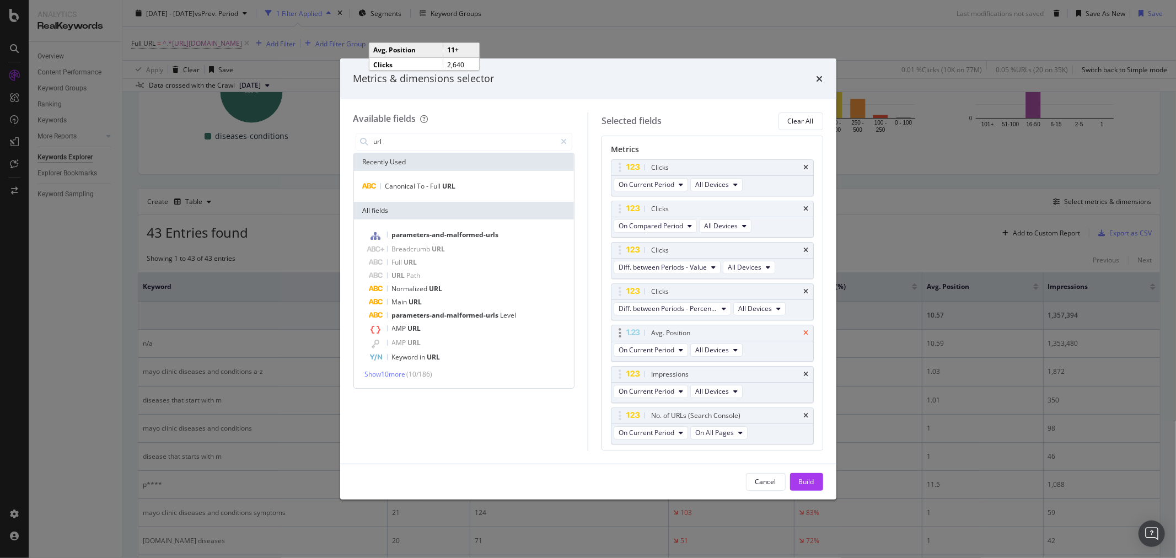
click at [804, 334] on icon "times" at bounding box center [806, 333] width 5 height 7
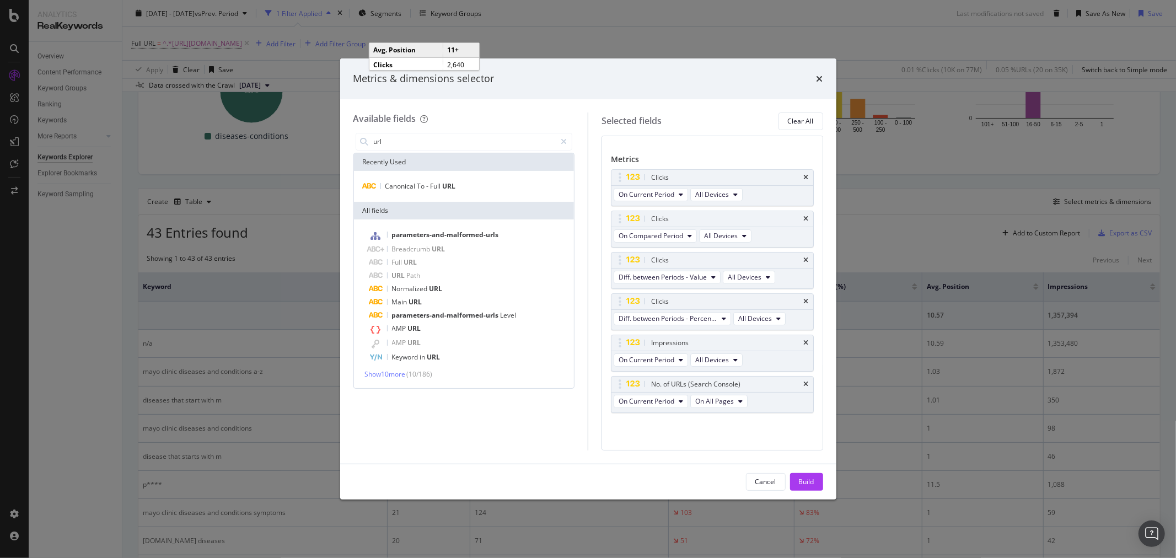
scroll to position [52, 0]
click at [804, 385] on icon "times" at bounding box center [806, 384] width 5 height 7
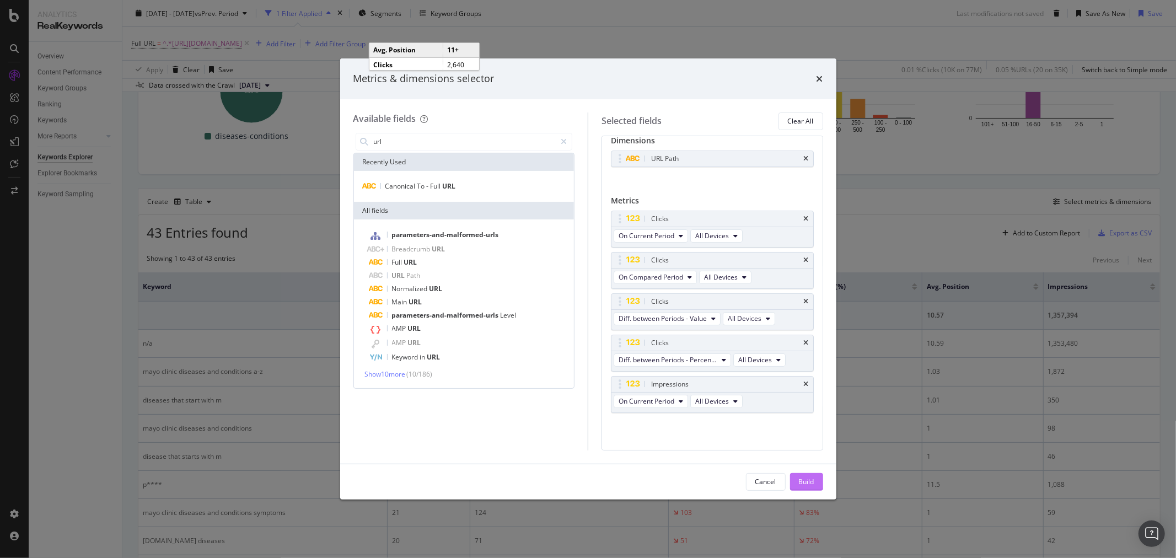
click at [803, 477] on div "Build" at bounding box center [806, 481] width 15 height 9
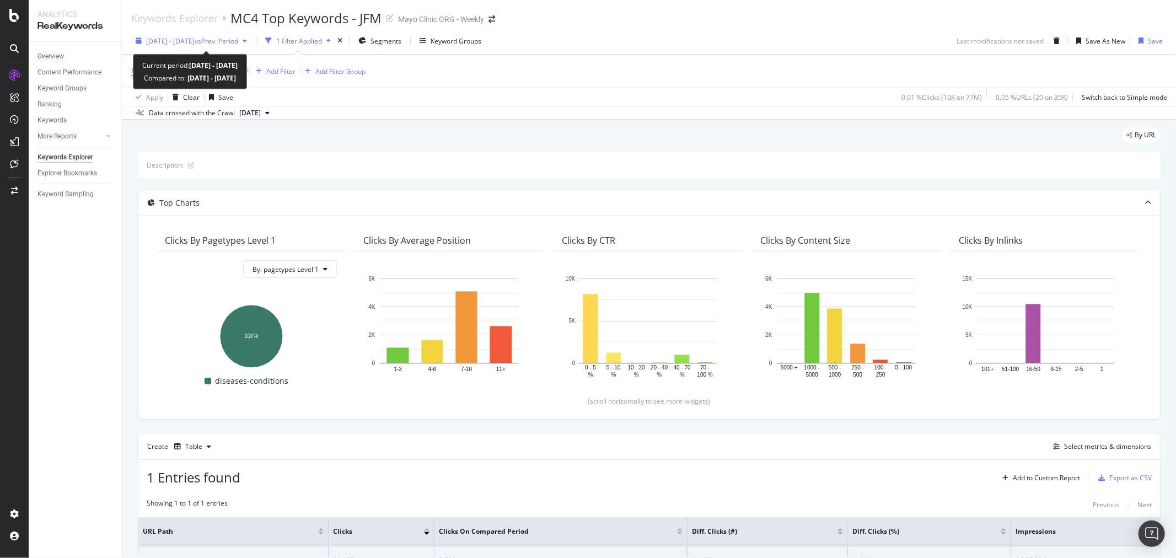
click at [237, 41] on span "vs Prev. Period" at bounding box center [217, 40] width 44 height 9
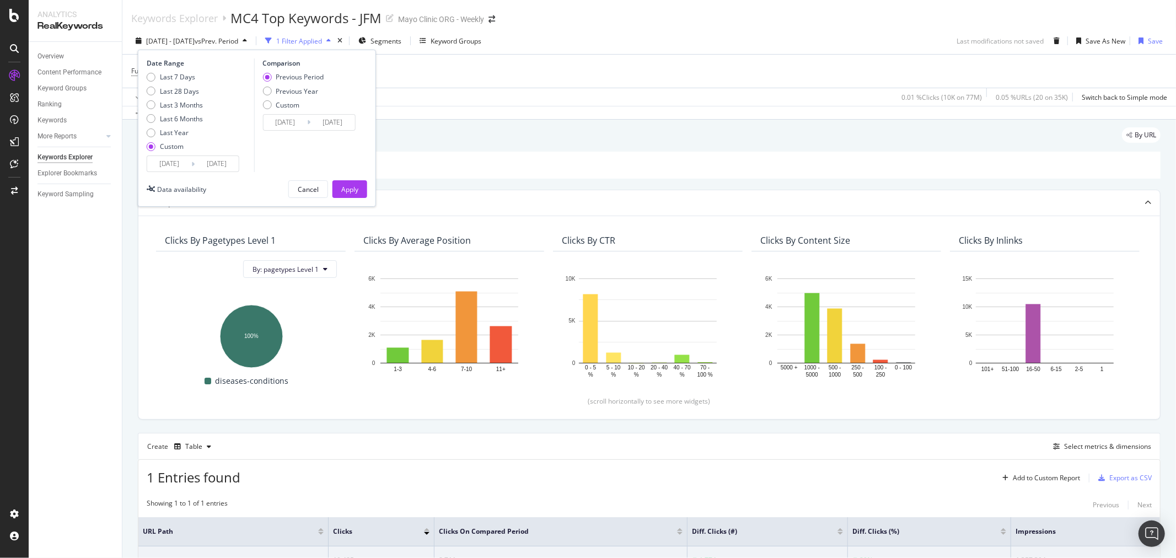
click at [591, 152] on div "Description:" at bounding box center [649, 165] width 1023 height 27
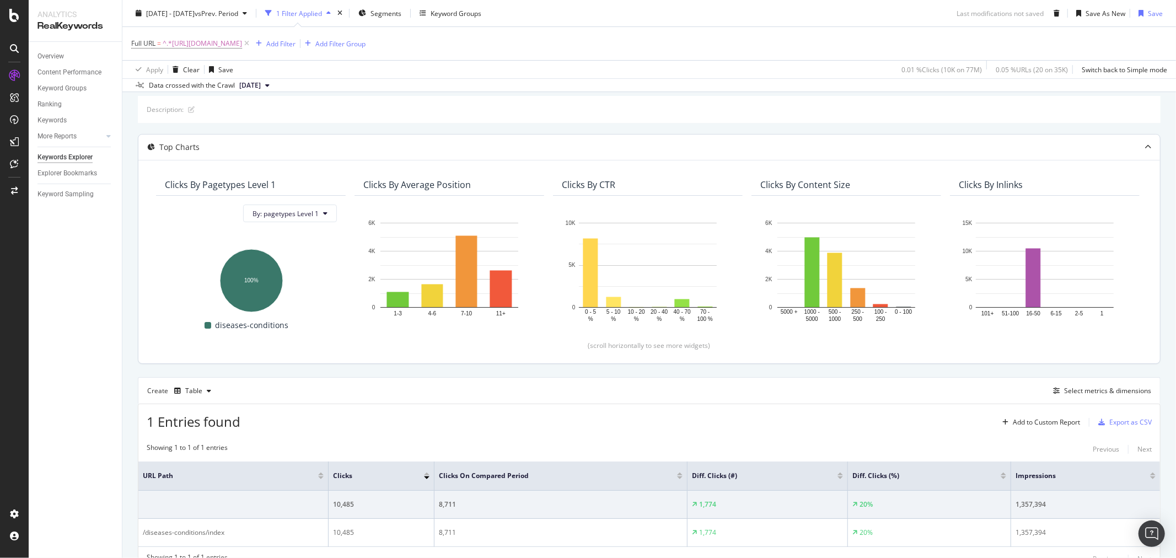
scroll to position [109, 0]
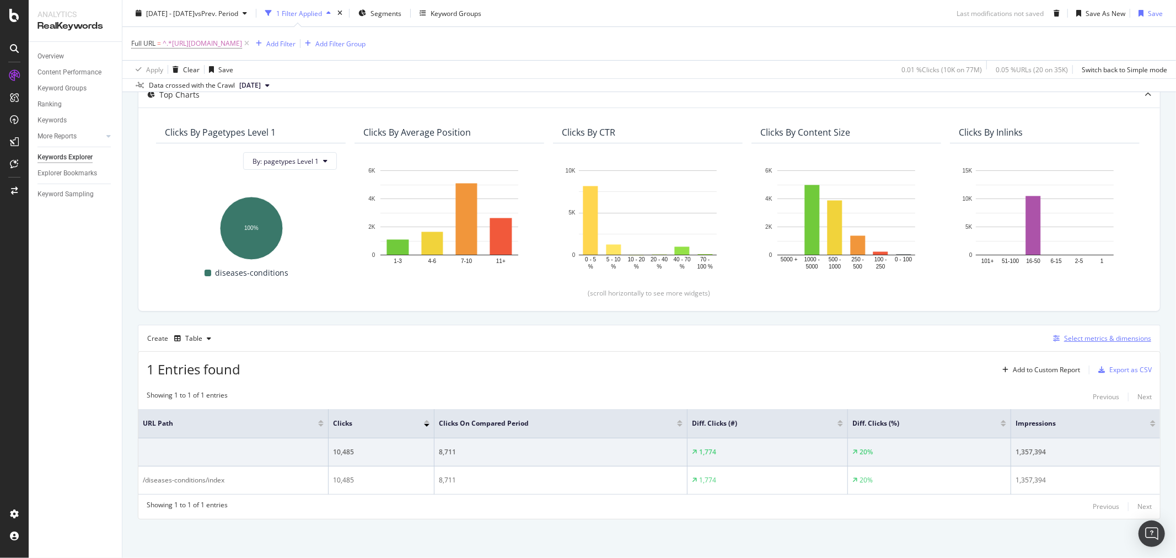
click at [1073, 340] on div "Select metrics & dimensions" at bounding box center [1107, 338] width 87 height 9
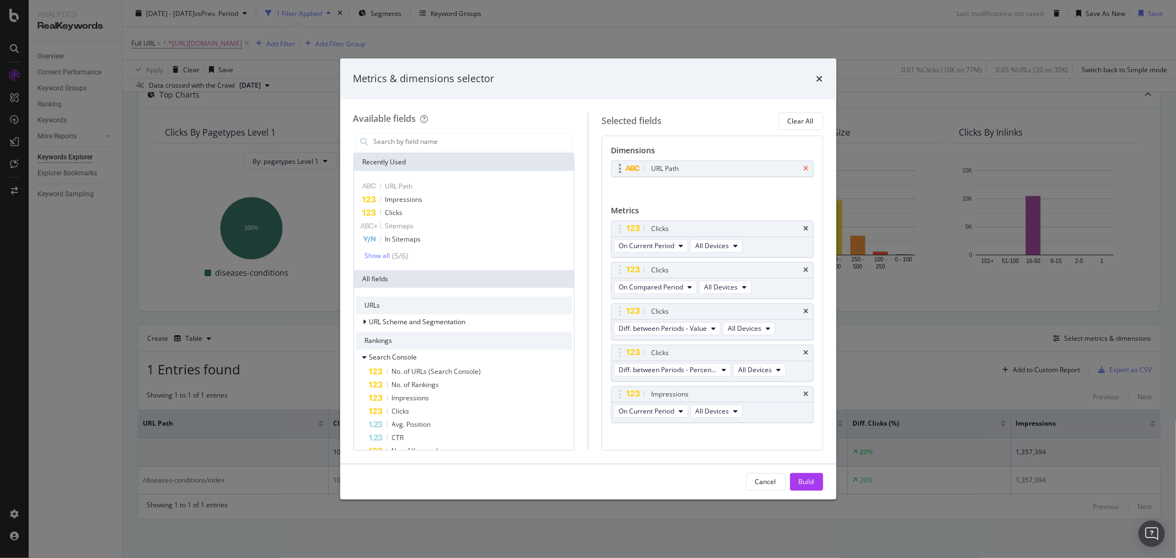
click at [804, 170] on icon "times" at bounding box center [806, 168] width 5 height 7
click at [448, 150] on div "modal" at bounding box center [464, 142] width 217 height 18
click at [448, 142] on input "modal" at bounding box center [473, 141] width 200 height 17
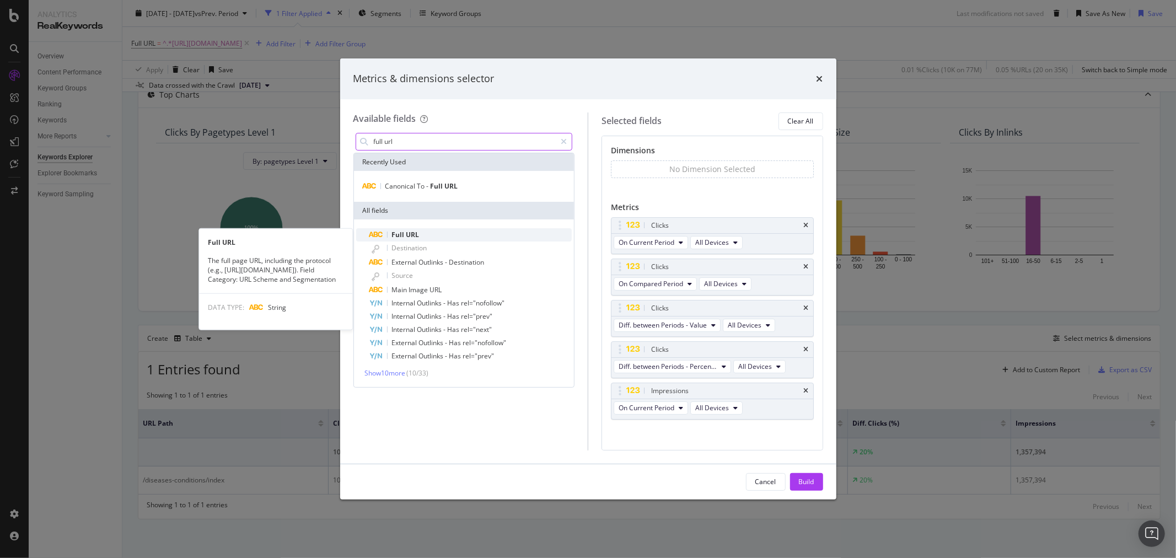
type input "full url"
click at [411, 238] on span "URL" at bounding box center [412, 234] width 13 height 9
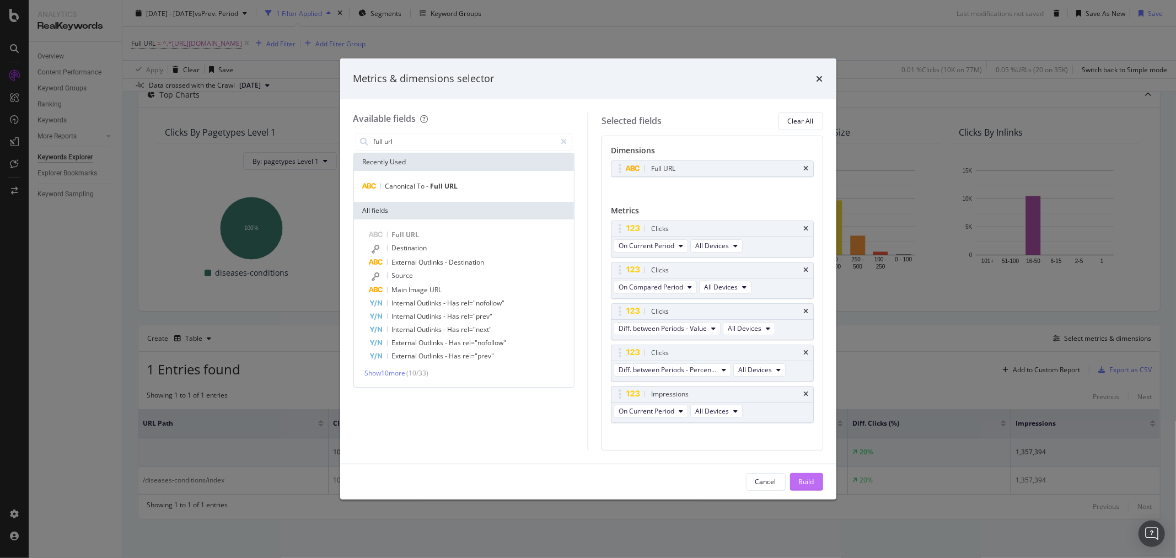
click at [807, 483] on div "Build" at bounding box center [806, 481] width 15 height 9
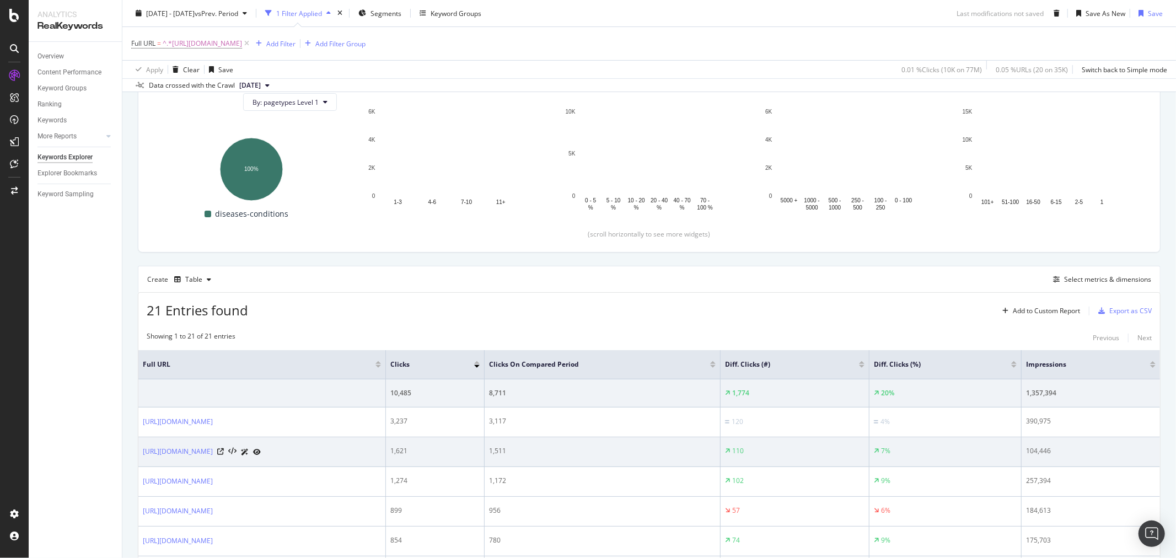
scroll to position [367, 0]
